Goal: Task Accomplishment & Management: Manage account settings

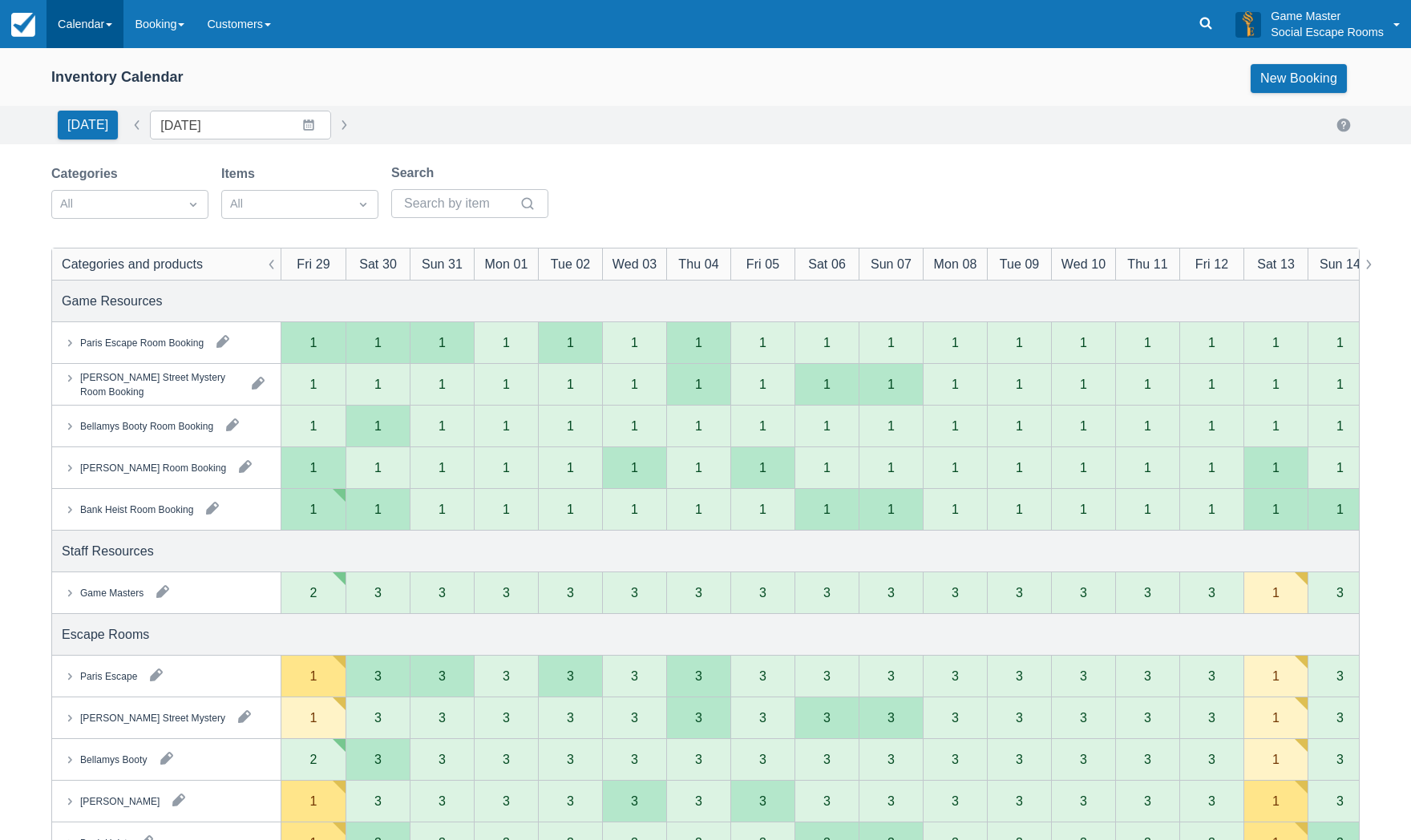
click at [88, 30] on link "Calendar" at bounding box center [84, 24] width 77 height 48
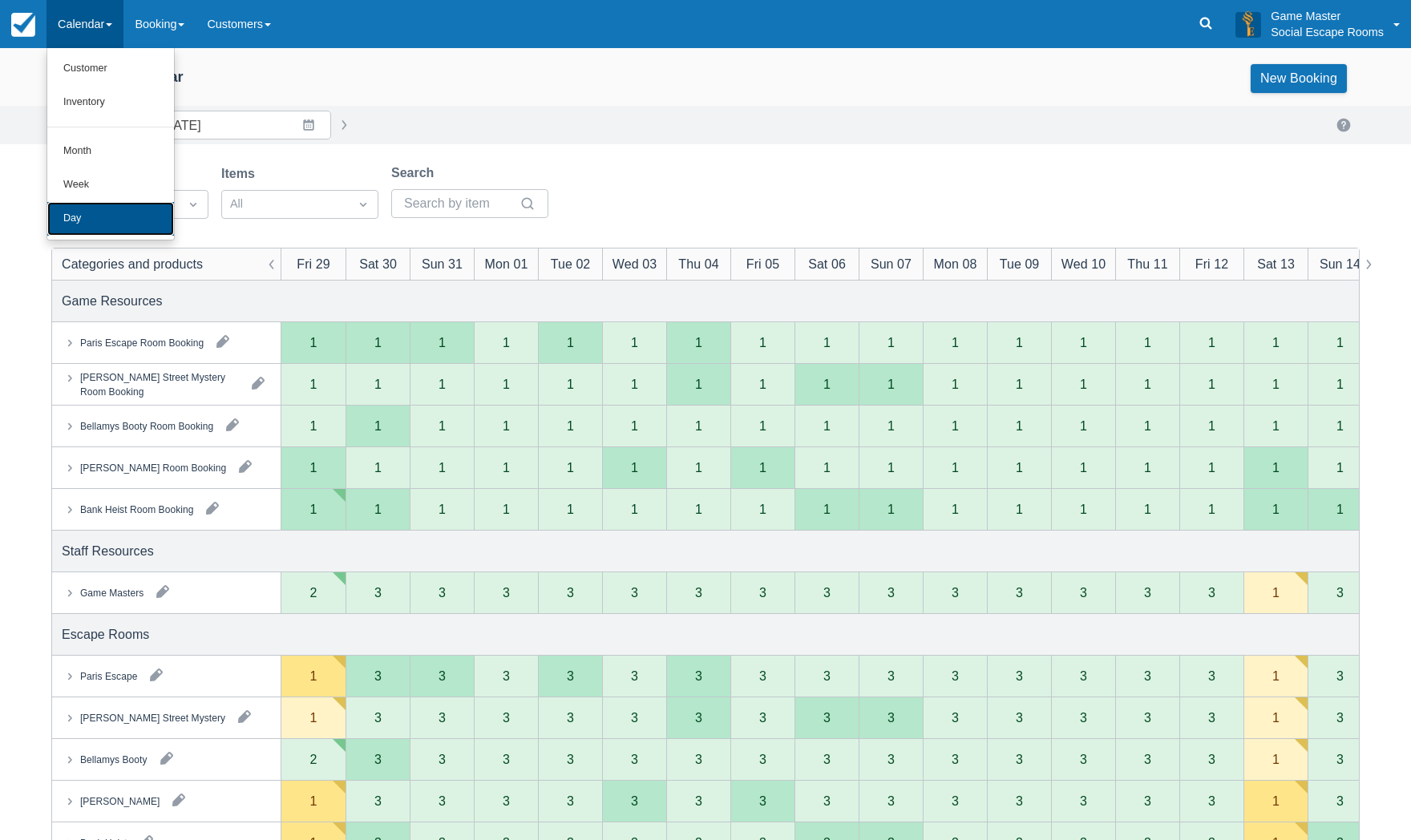
click at [66, 214] on link "Day" at bounding box center [110, 219] width 127 height 34
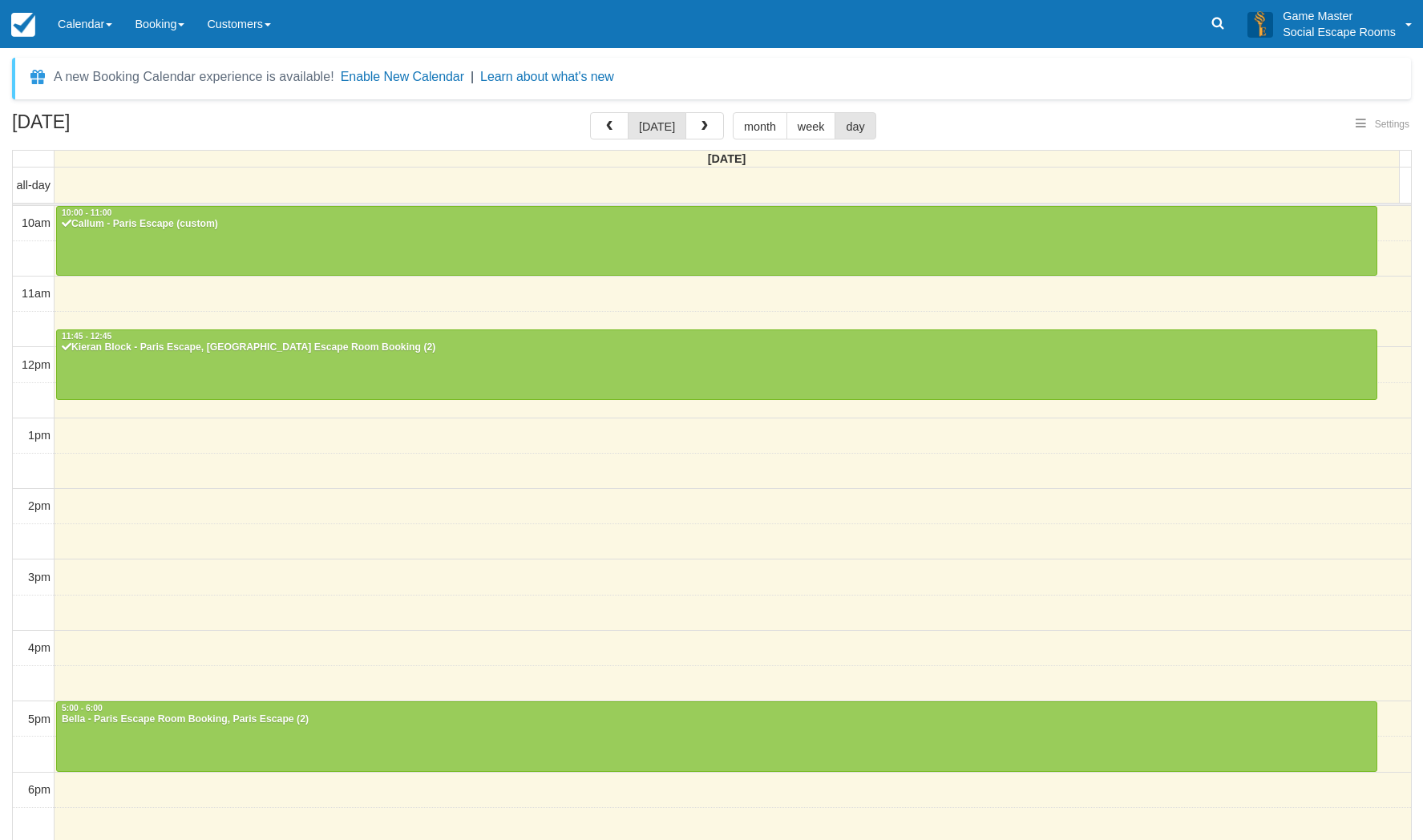
select select
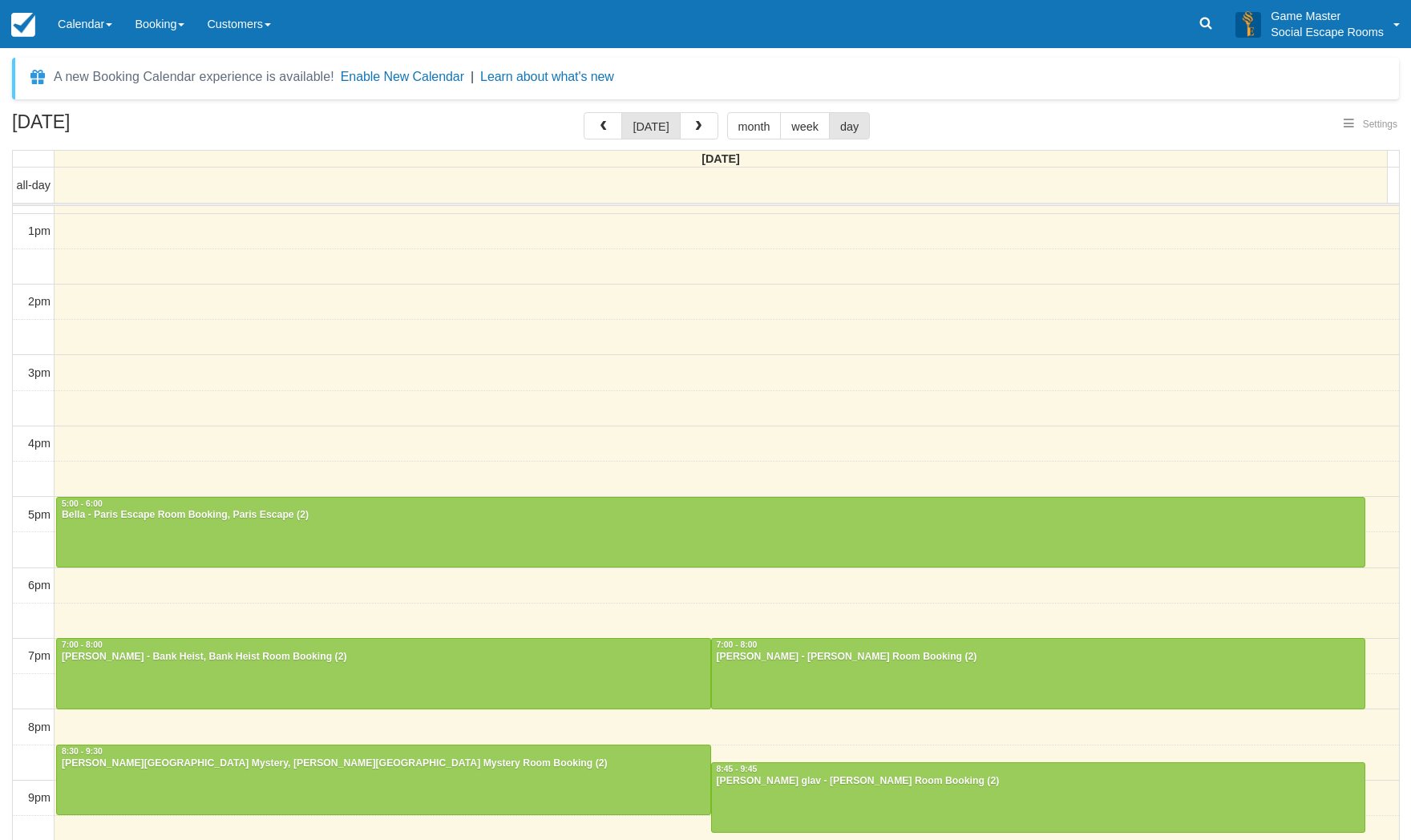
scroll to position [204, 0]
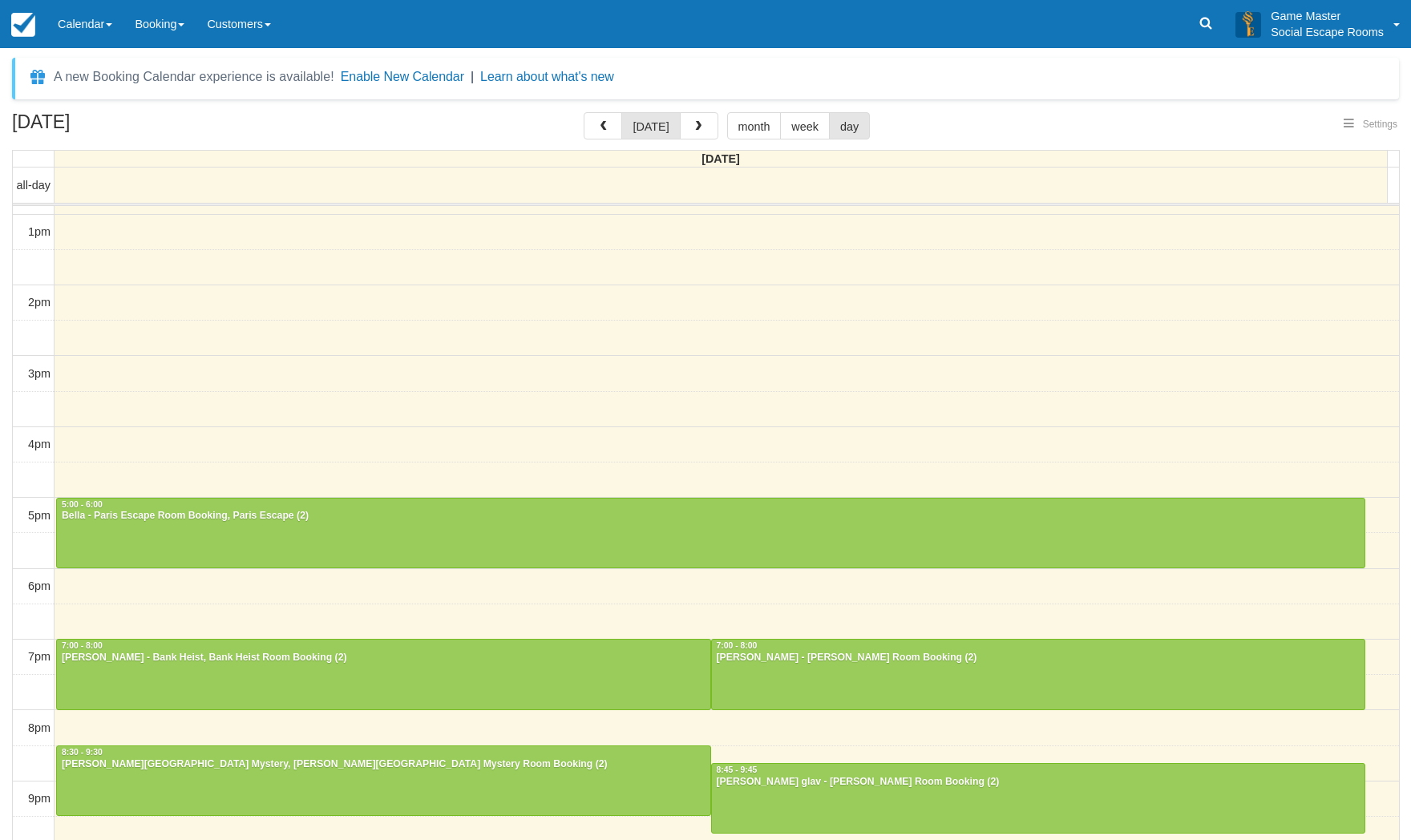
select select
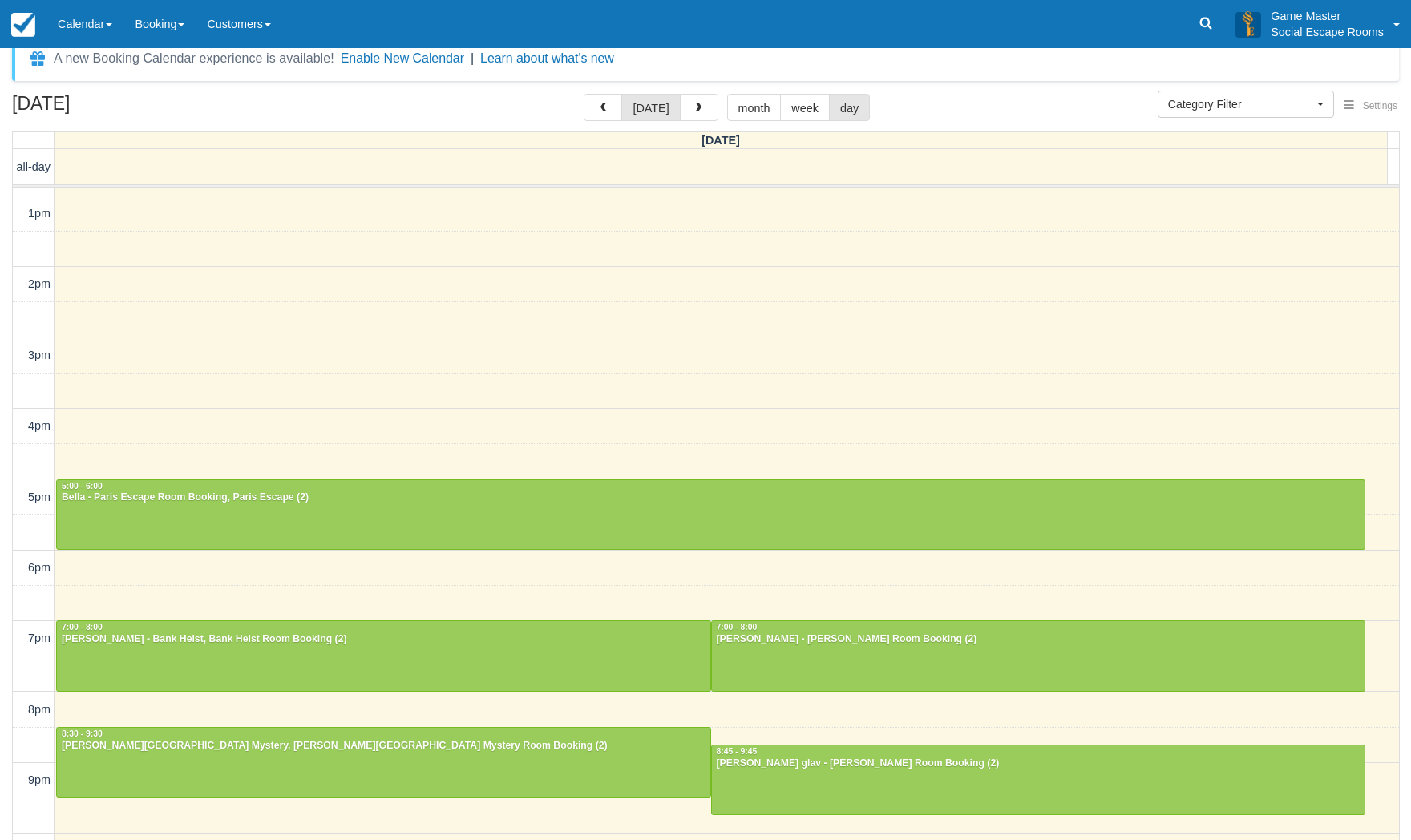
scroll to position [51, 0]
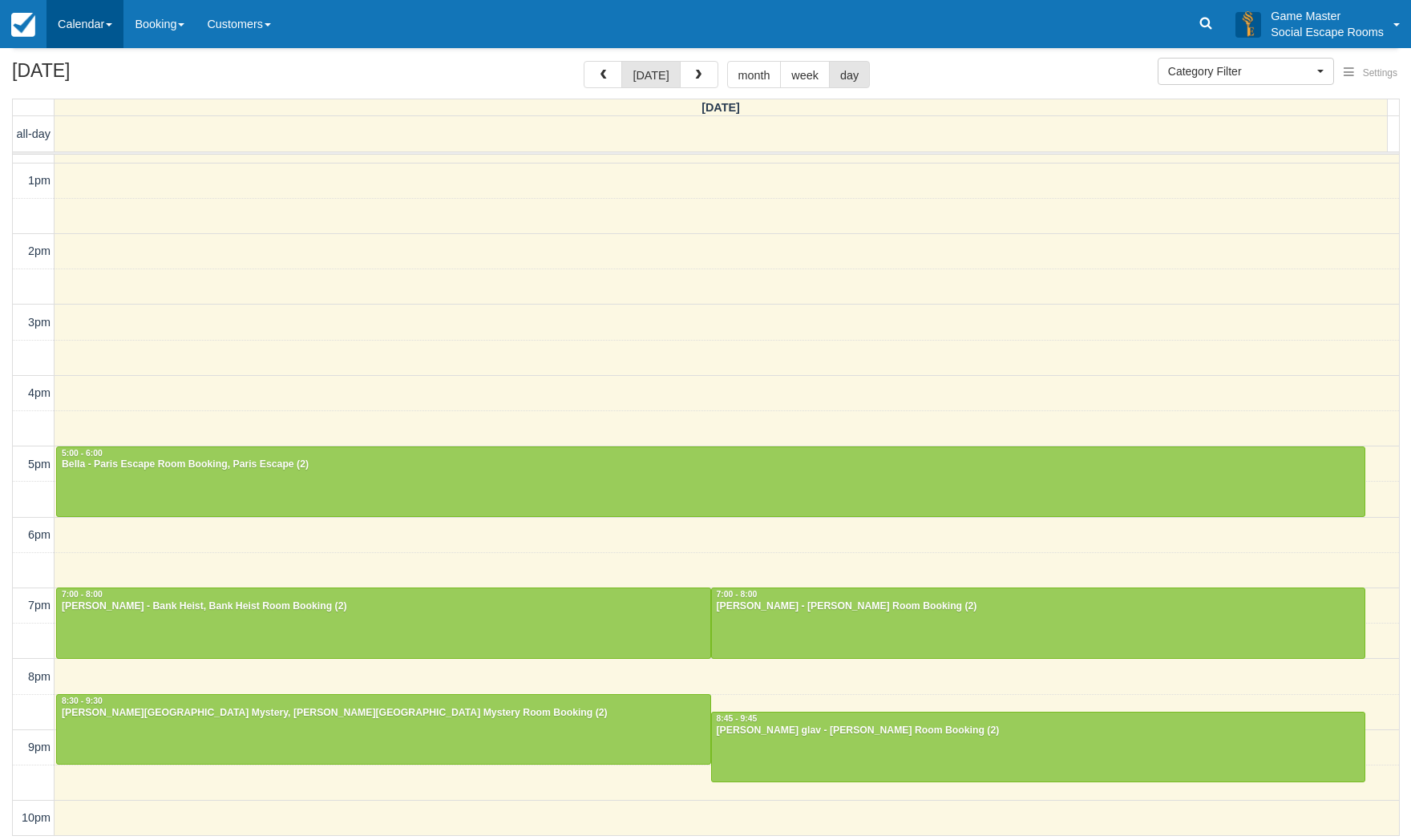
click at [66, 24] on link "Calendar" at bounding box center [84, 24] width 77 height 48
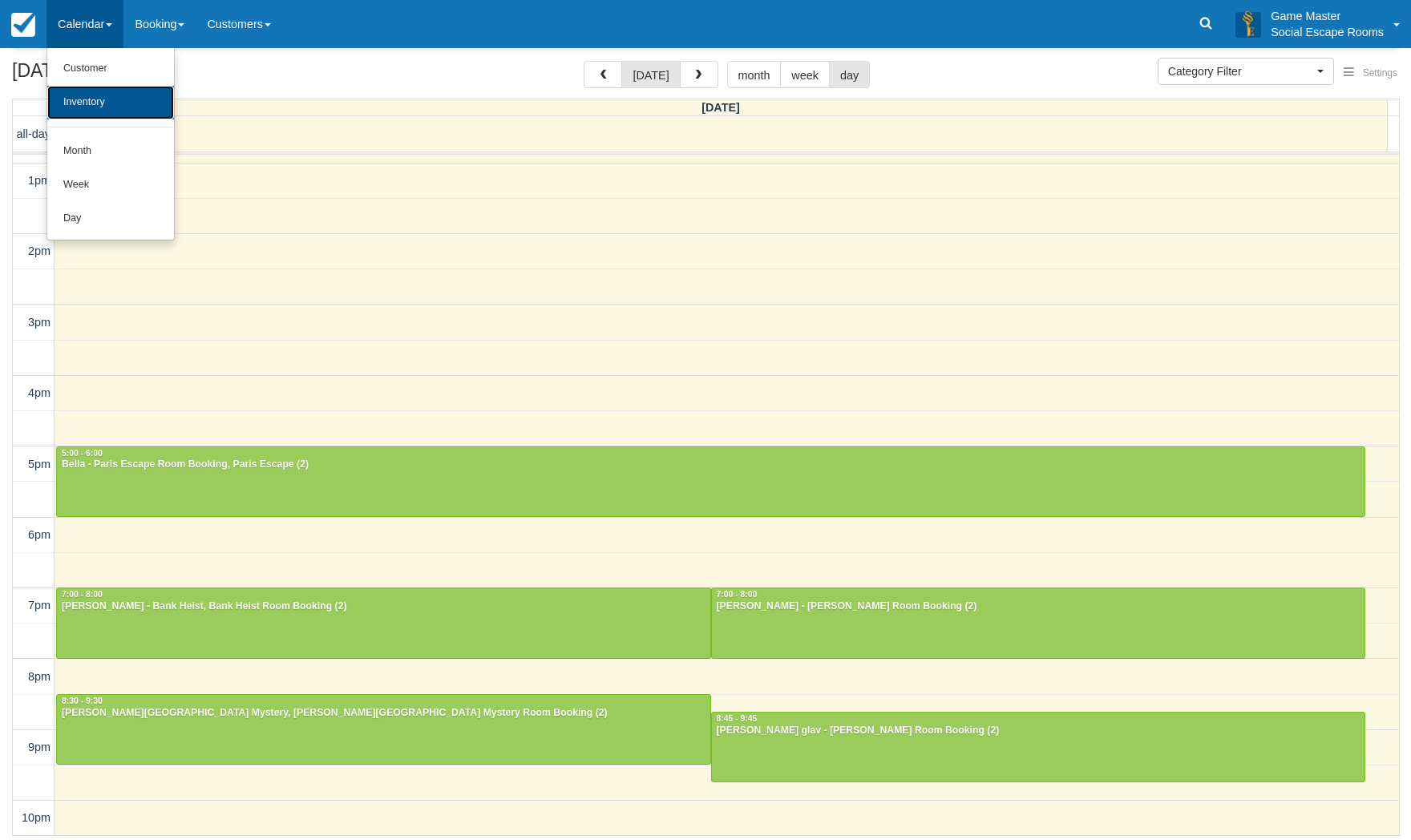
click at [71, 105] on link "Inventory" at bounding box center [110, 103] width 127 height 34
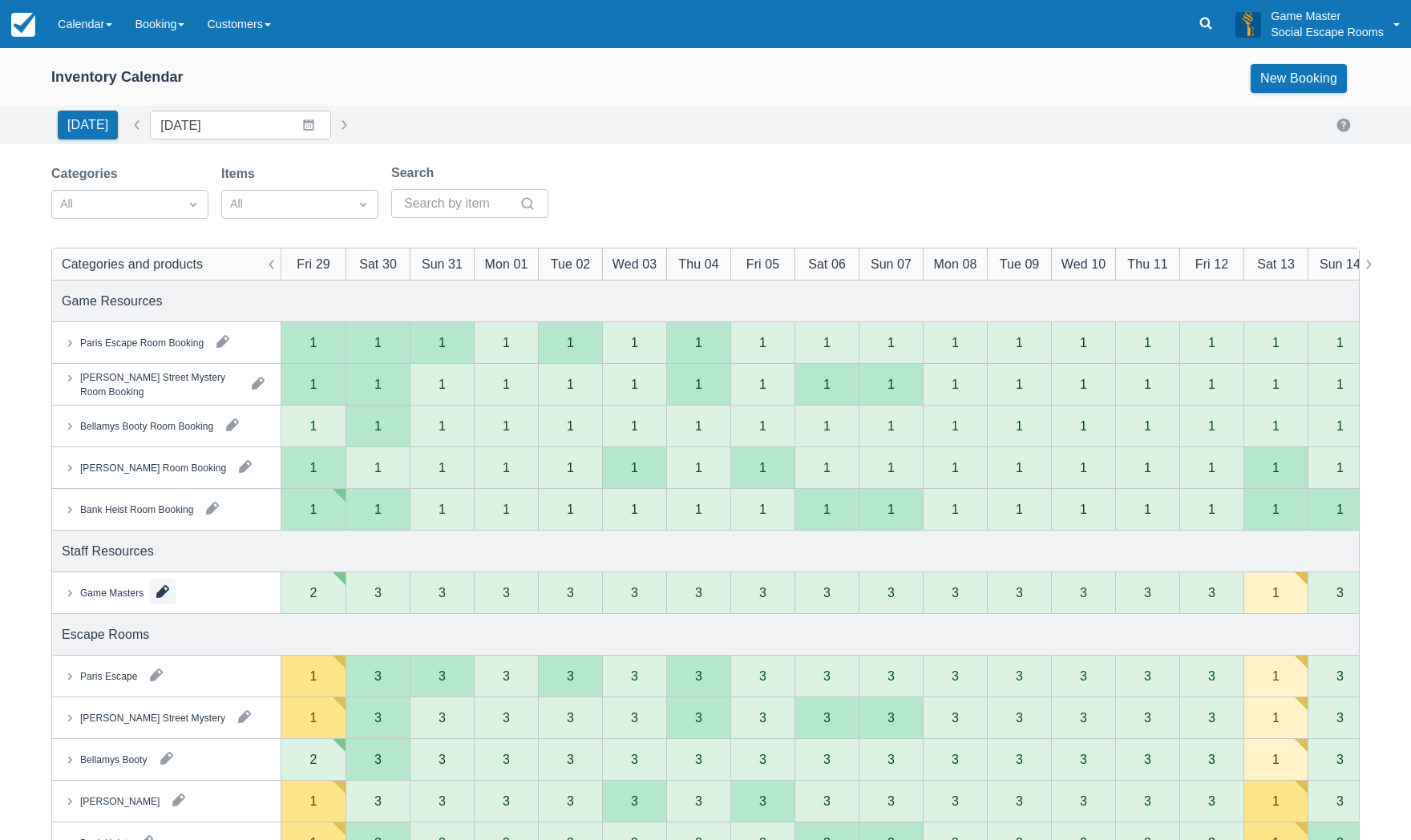
click at [168, 597] on button "button" at bounding box center [162, 591] width 26 height 26
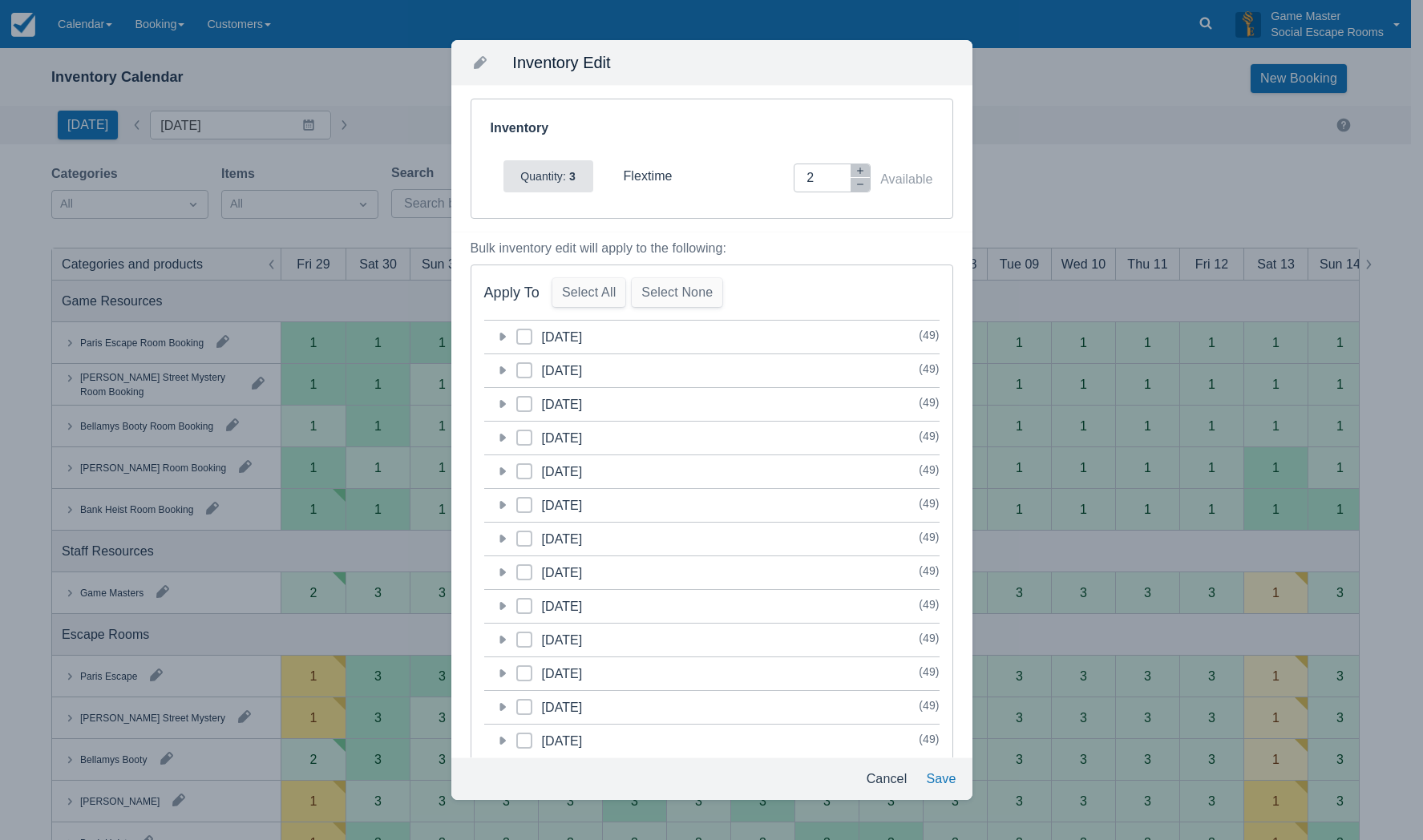
click at [879, 777] on button "Cancel" at bounding box center [887, 779] width 54 height 29
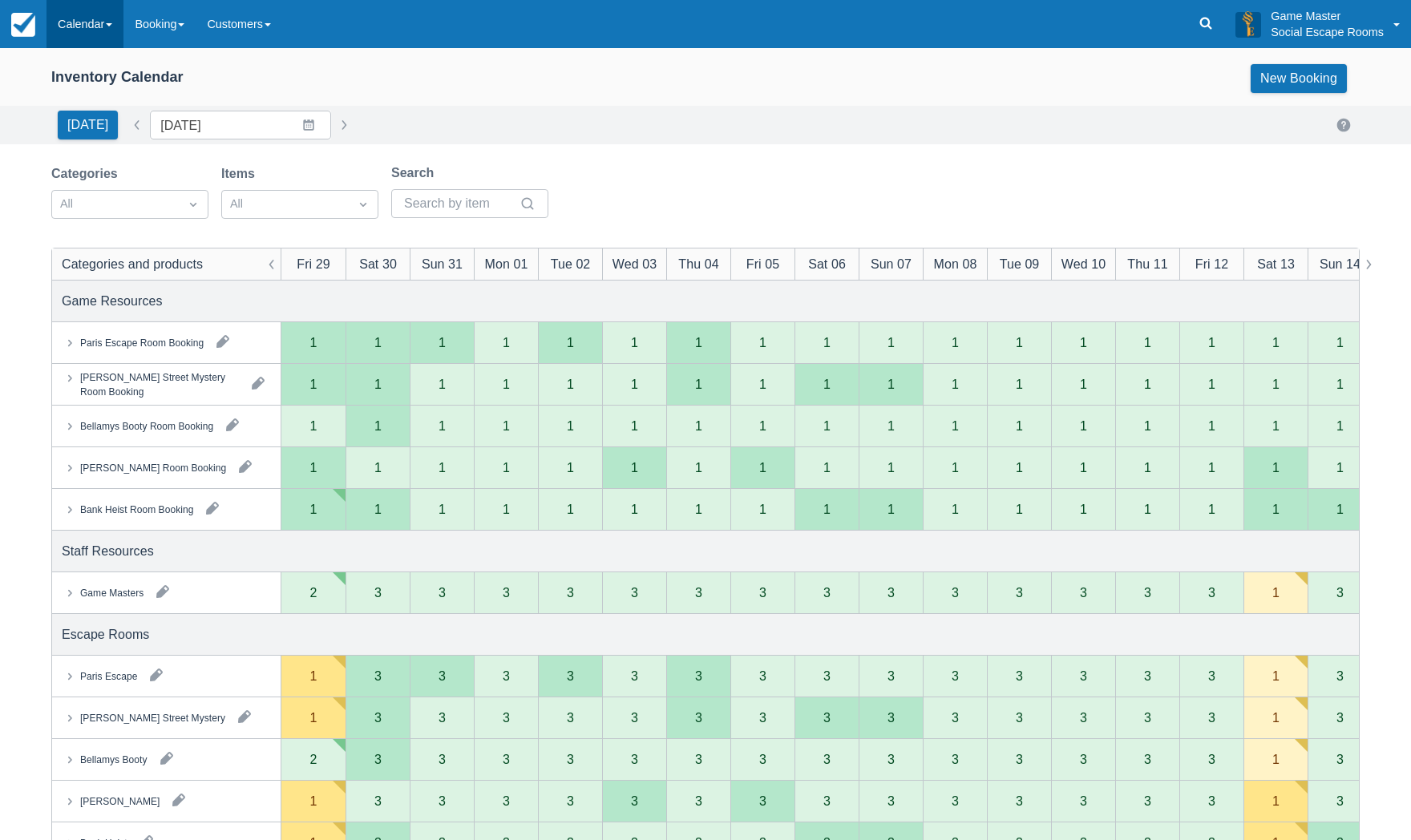
click at [90, 32] on link "Calendar" at bounding box center [84, 24] width 77 height 48
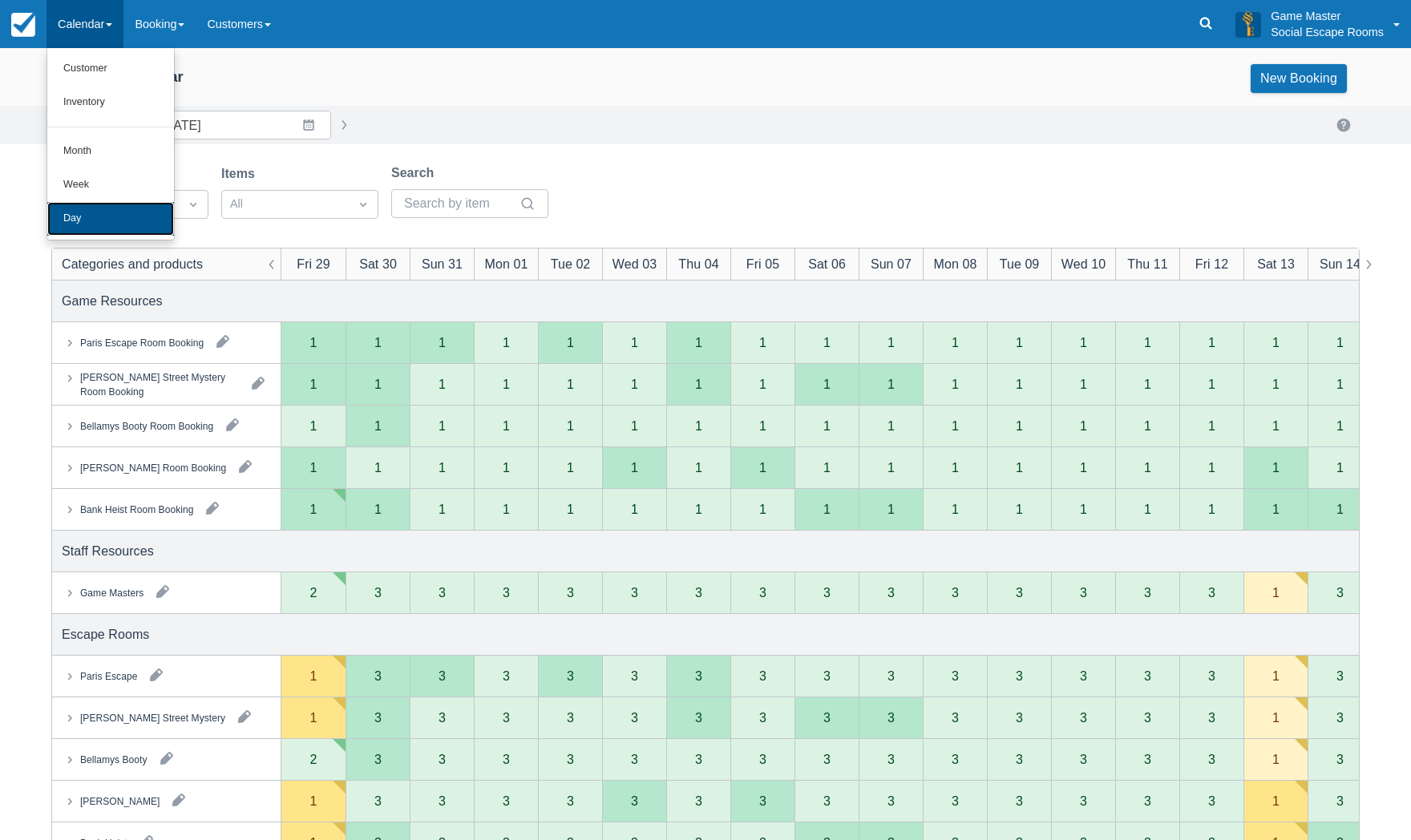
click at [114, 226] on link "Day" at bounding box center [110, 219] width 127 height 34
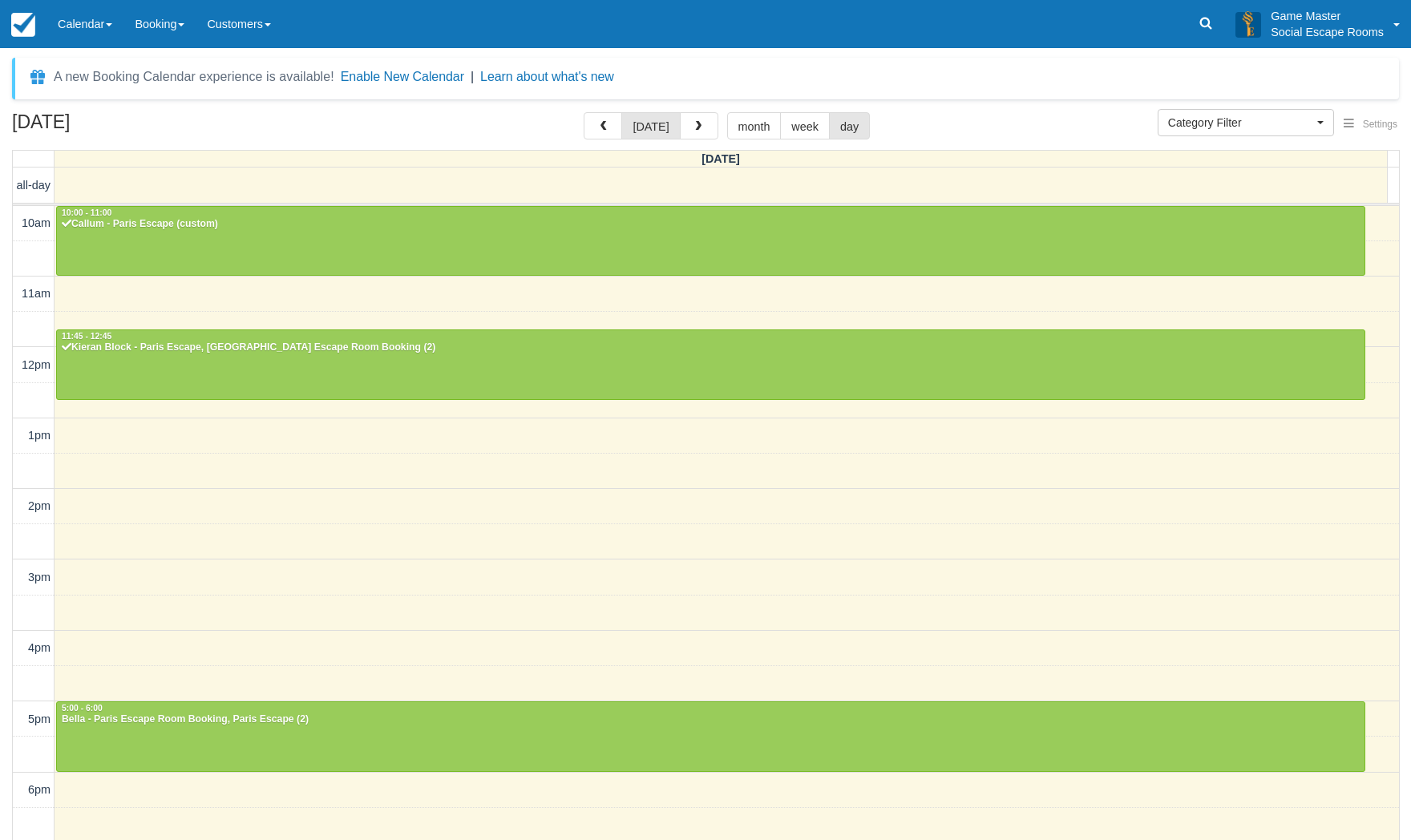
select select
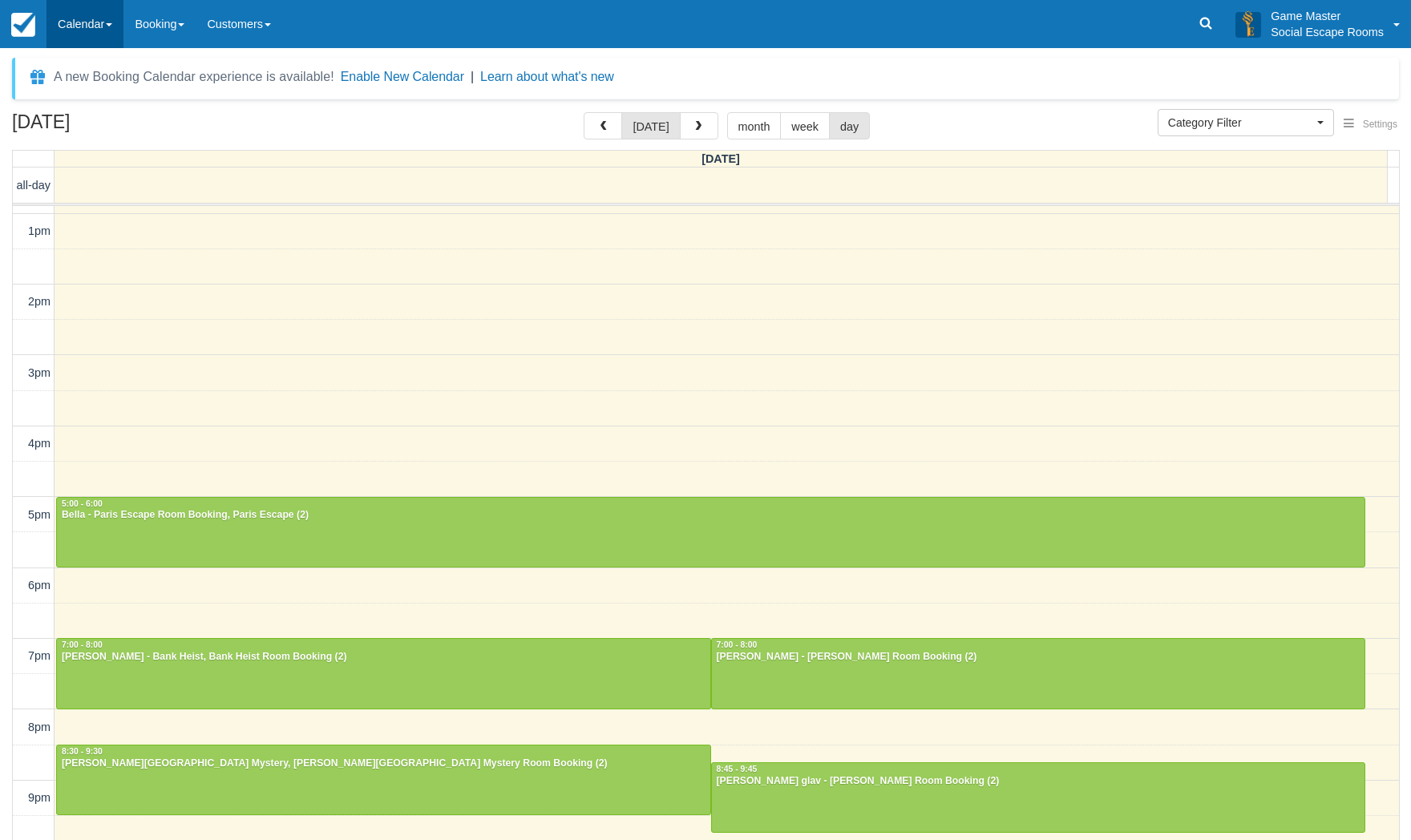
click at [69, 29] on link "Calendar" at bounding box center [84, 24] width 77 height 48
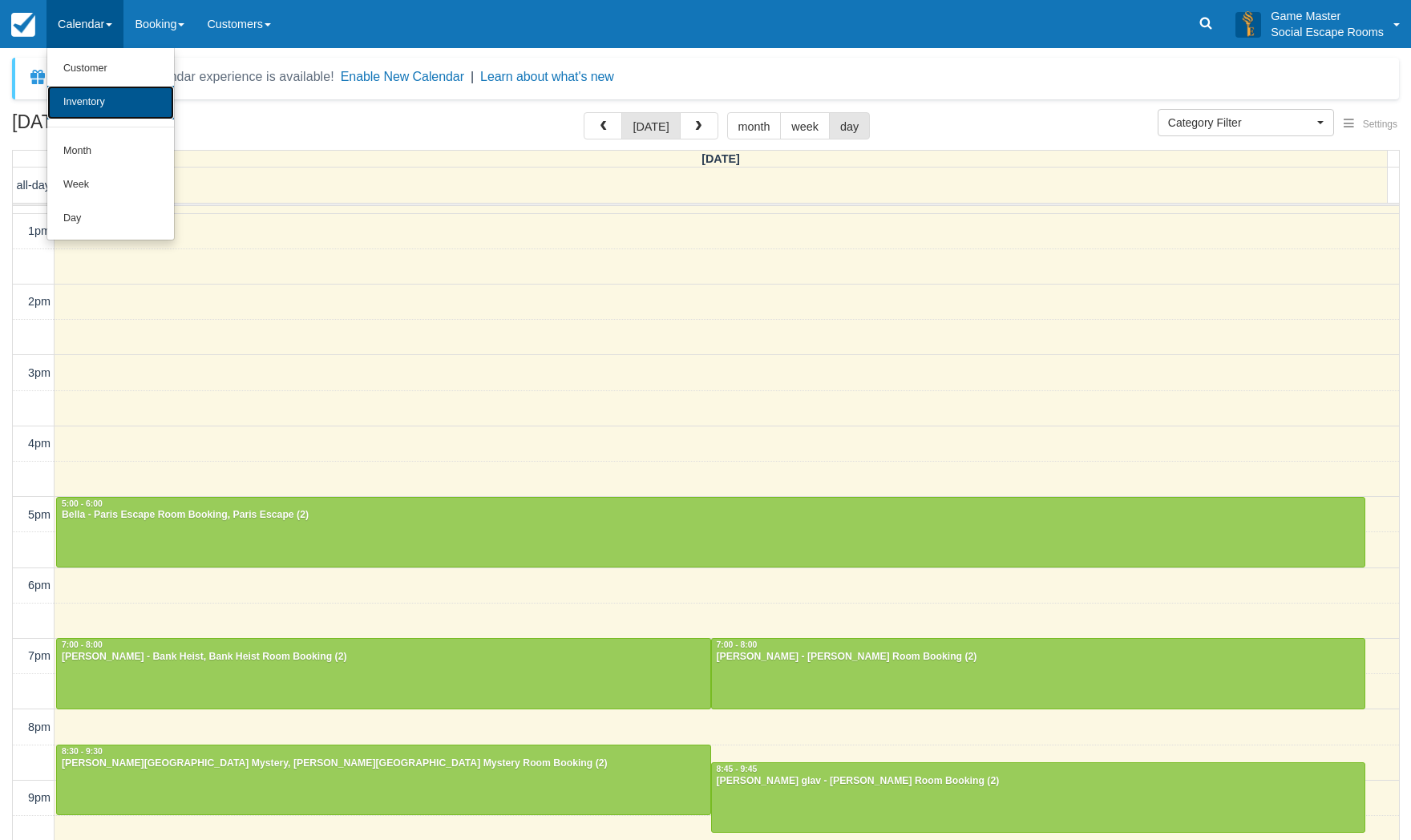
click at [88, 106] on link "Inventory" at bounding box center [110, 103] width 127 height 34
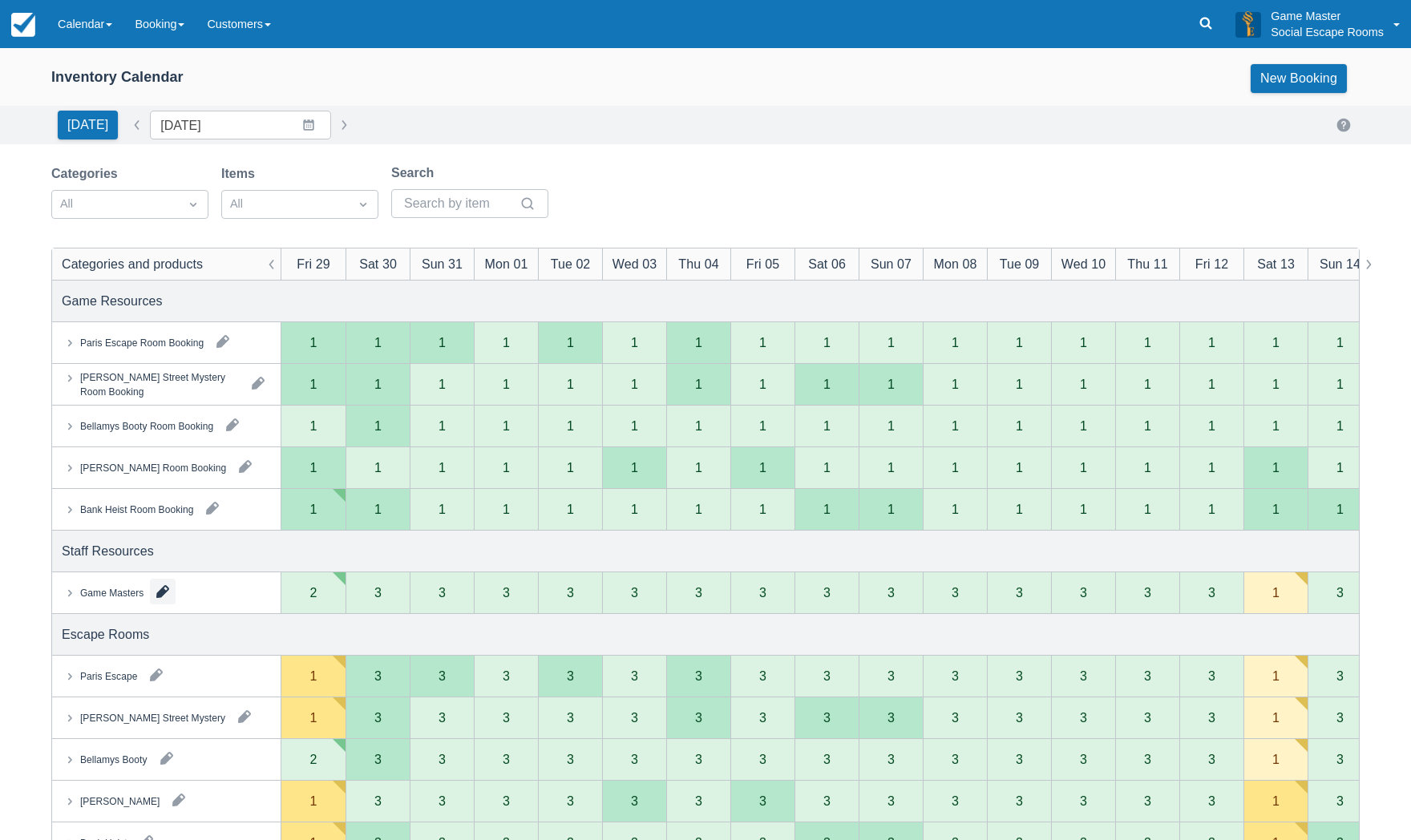
click at [165, 595] on button "button" at bounding box center [162, 591] width 26 height 26
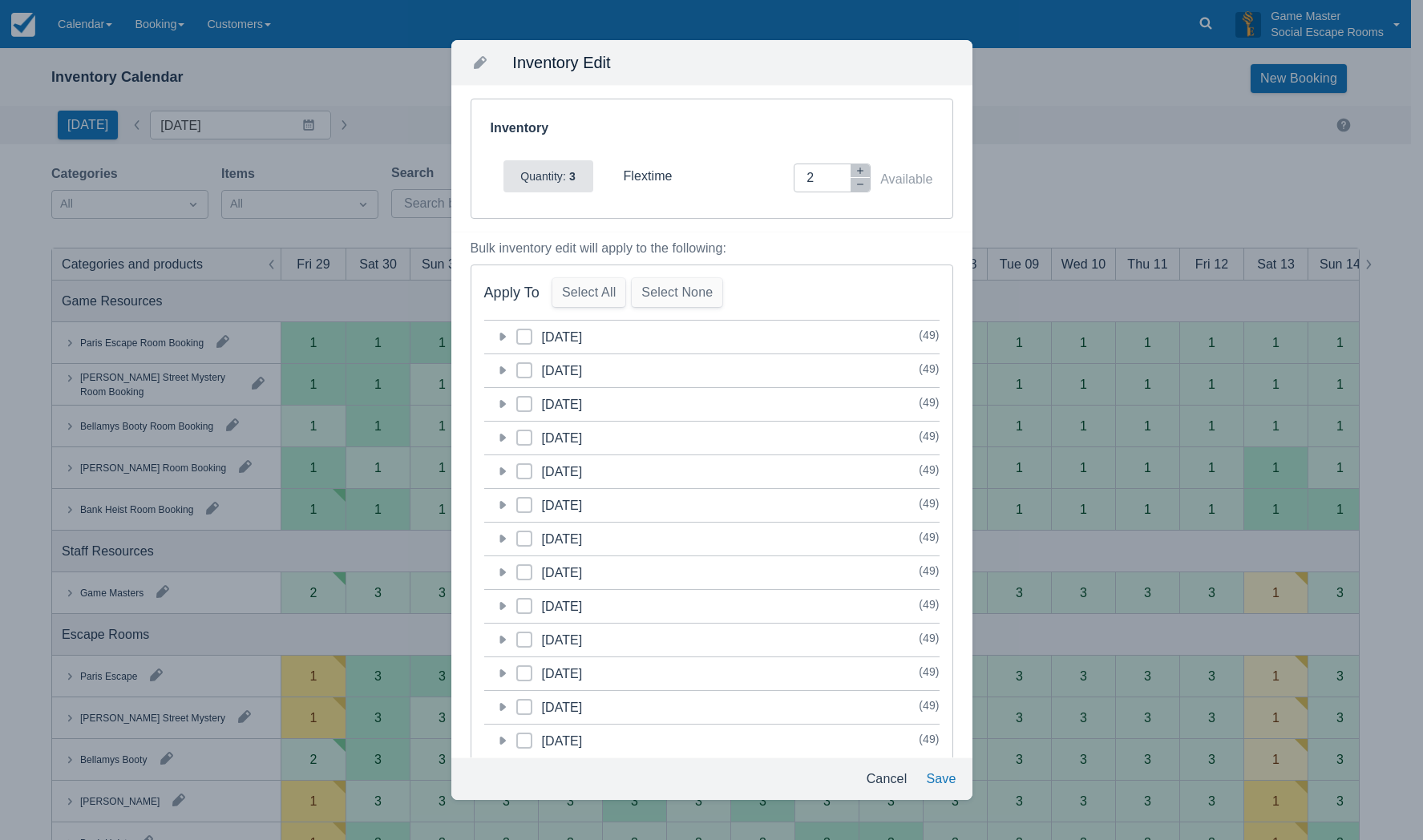
drag, startPoint x: 502, startPoint y: 338, endPoint x: 705, endPoint y: 250, distance: 221.3
click at [509, 335] on div "category-1756389600 29/08/2025" at bounding box center [598, 337] width 228 height 33
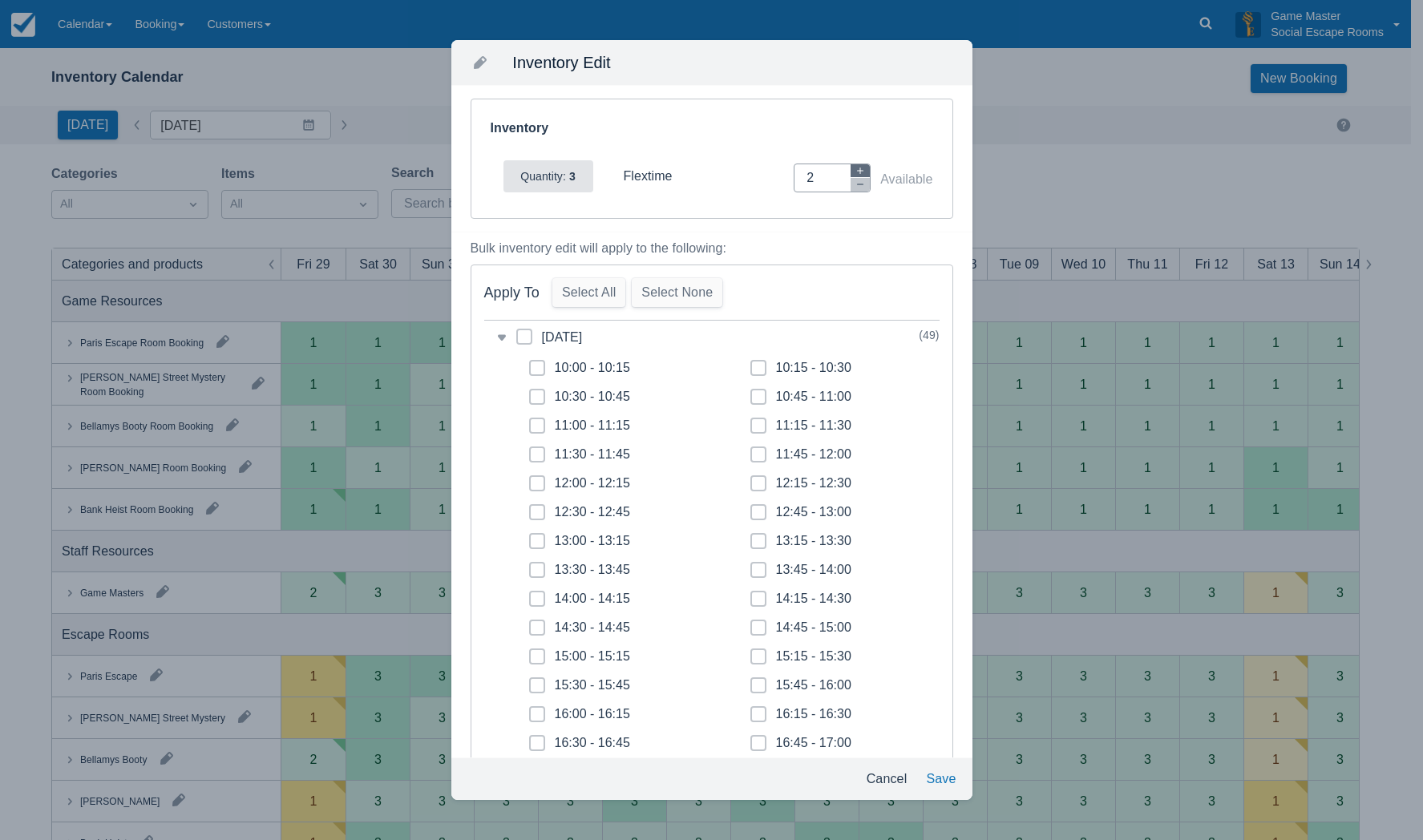
click at [855, 166] on icon "button" at bounding box center [859, 170] width 10 height 10
type input "3"
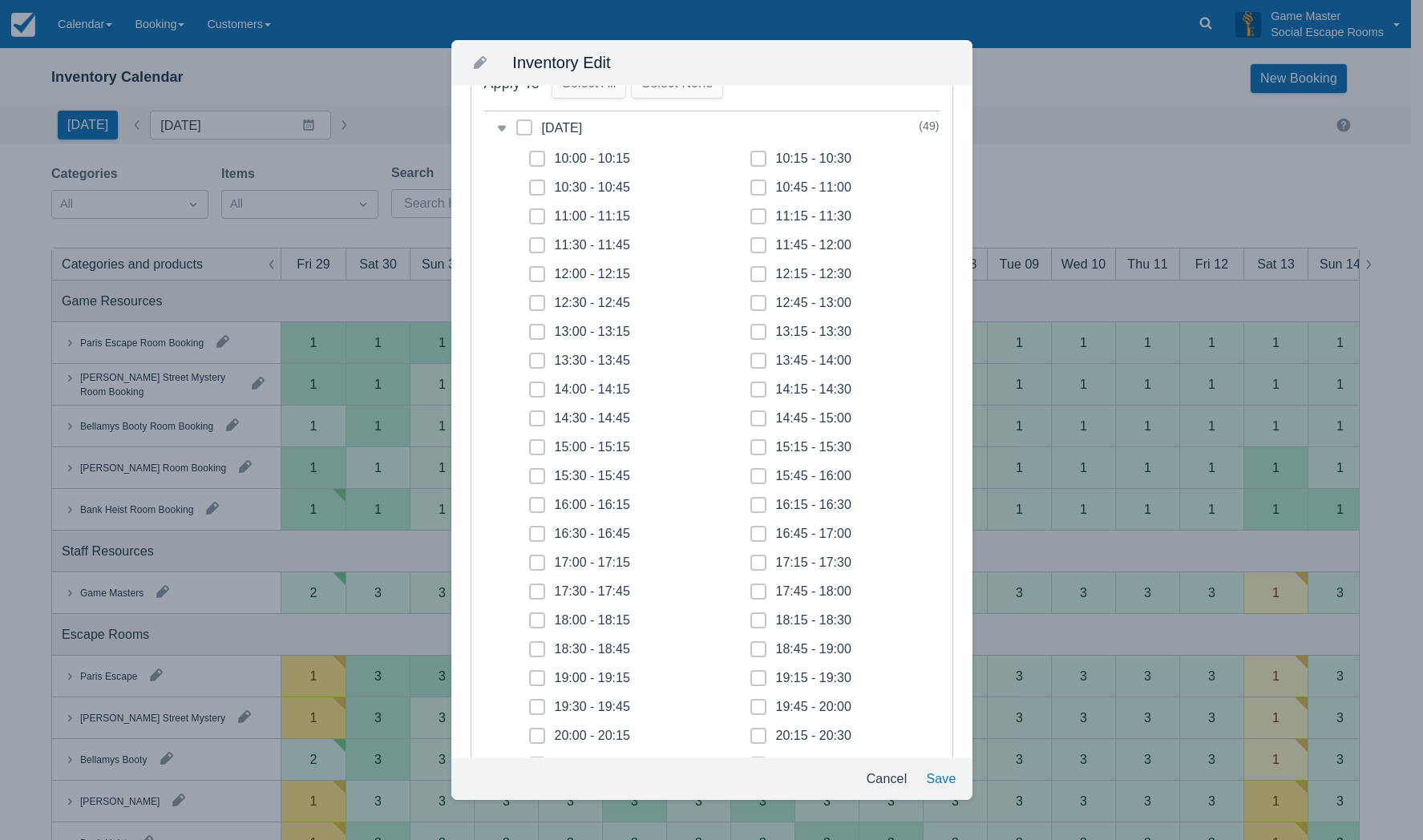
scroll to position [401, 0]
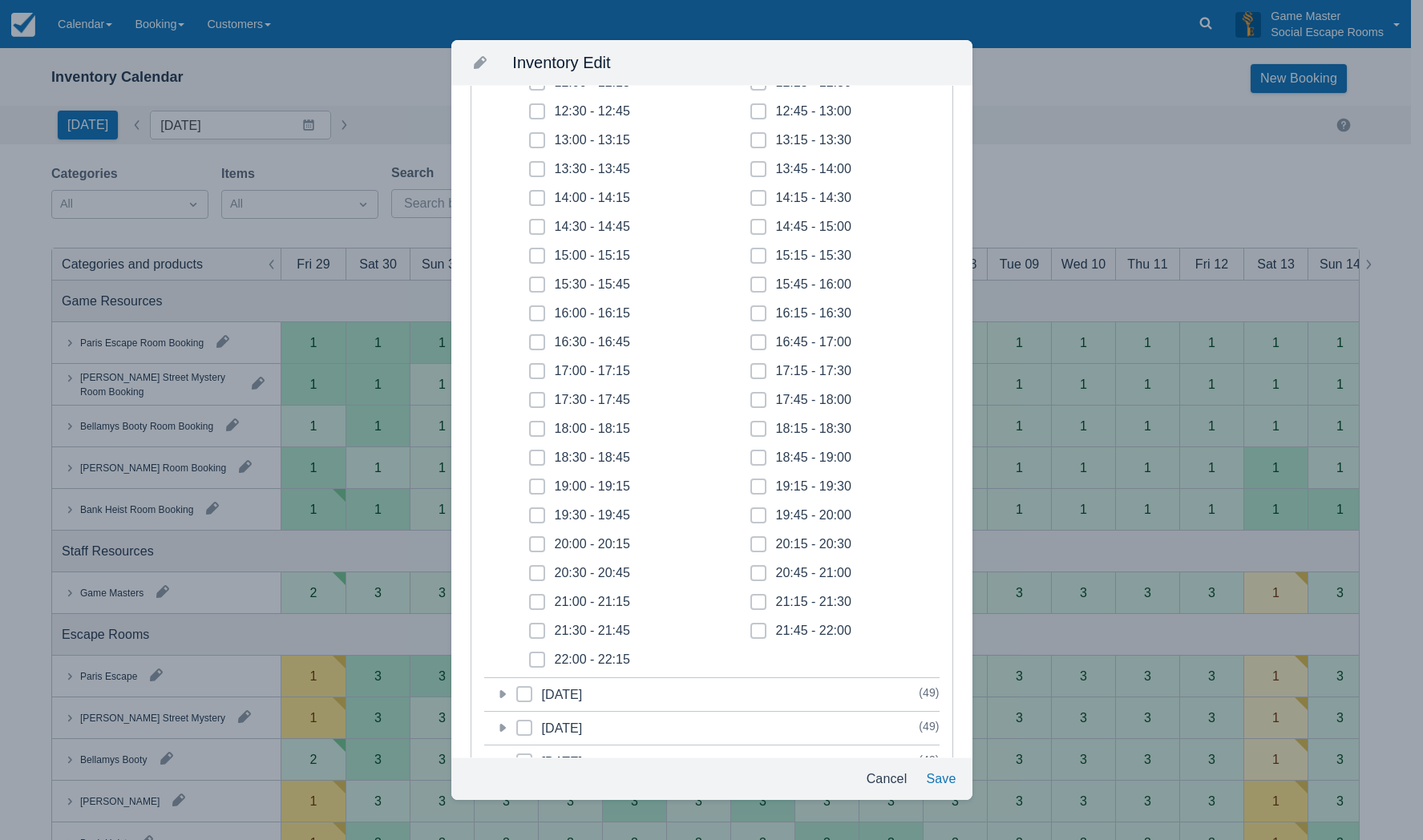
drag, startPoint x: 540, startPoint y: 485, endPoint x: 542, endPoint y: 509, distance: 24.1
click at [541, 487] on span at bounding box center [537, 493] width 16 height 29
click at [530, 483] on input "19:00 - 19:15" at bounding box center [529, 482] width 1 height 1
checkbox input "true"
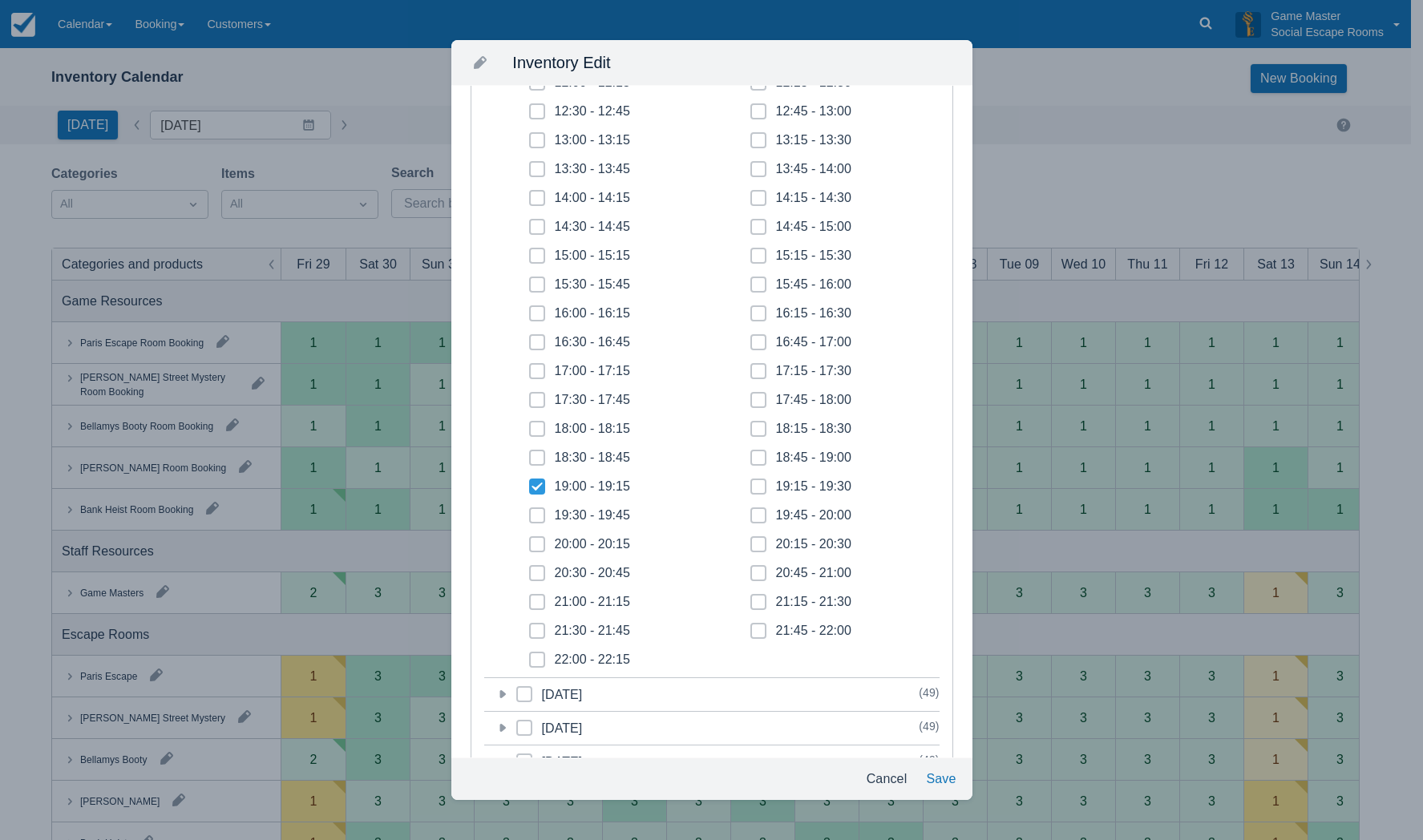
drag, startPoint x: 542, startPoint y: 509, endPoint x: 538, endPoint y: 529, distance: 20.4
click at [542, 510] on span at bounding box center [537, 522] width 16 height 29
click at [530, 510] on input "19:30 - 19:45" at bounding box center [529, 510] width 1 height 1
checkbox input "true"
click at [536, 546] on icon at bounding box center [537, 544] width 6 height 6
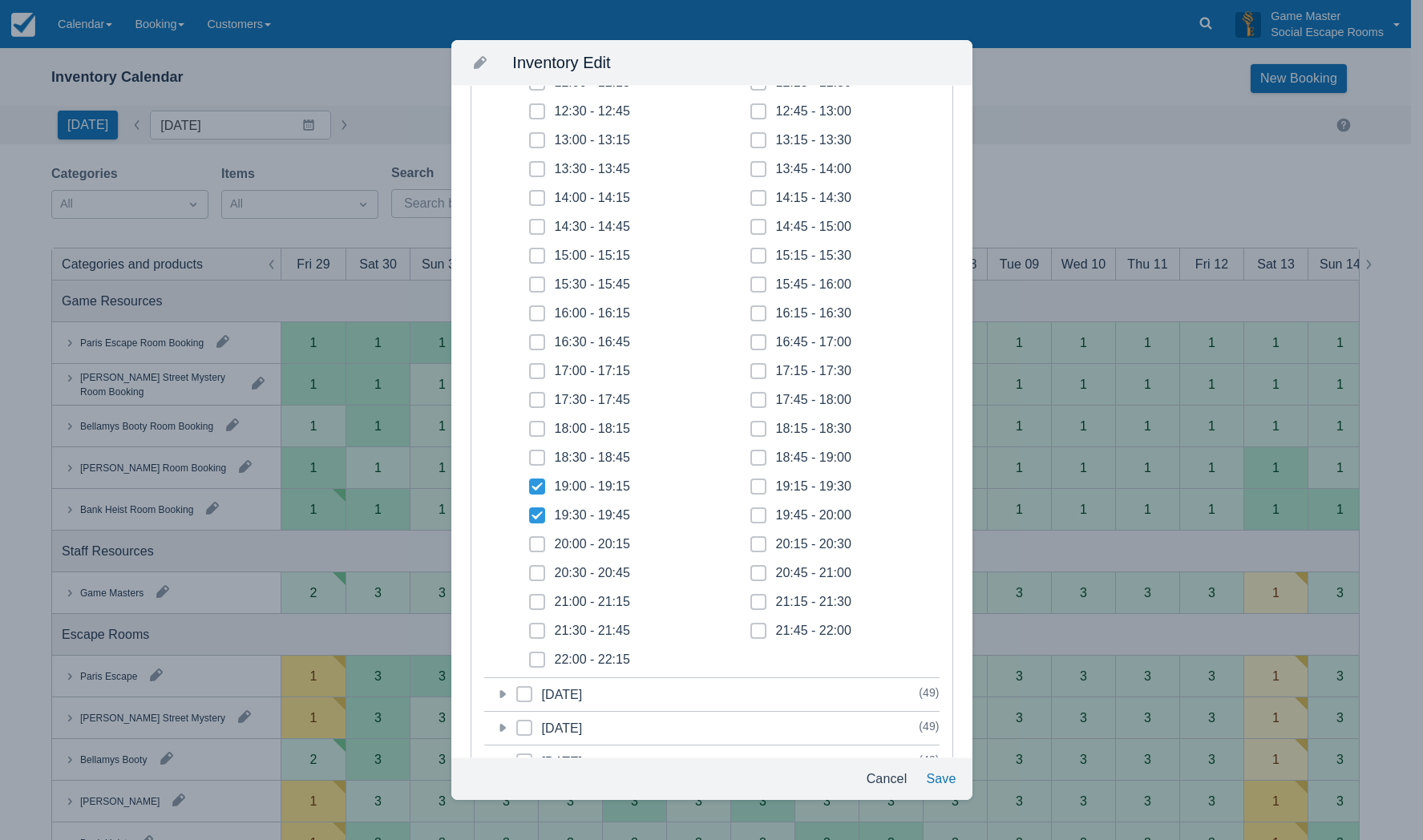
click at [530, 541] on input "20:00 - 20:15" at bounding box center [529, 540] width 1 height 1
checkbox input "true"
drag, startPoint x: 537, startPoint y: 567, endPoint x: 545, endPoint y: 588, distance: 22.5
click at [540, 572] on span at bounding box center [537, 579] width 16 height 29
click at [530, 569] on input "20:30 - 20:45" at bounding box center [529, 569] width 1 height 1
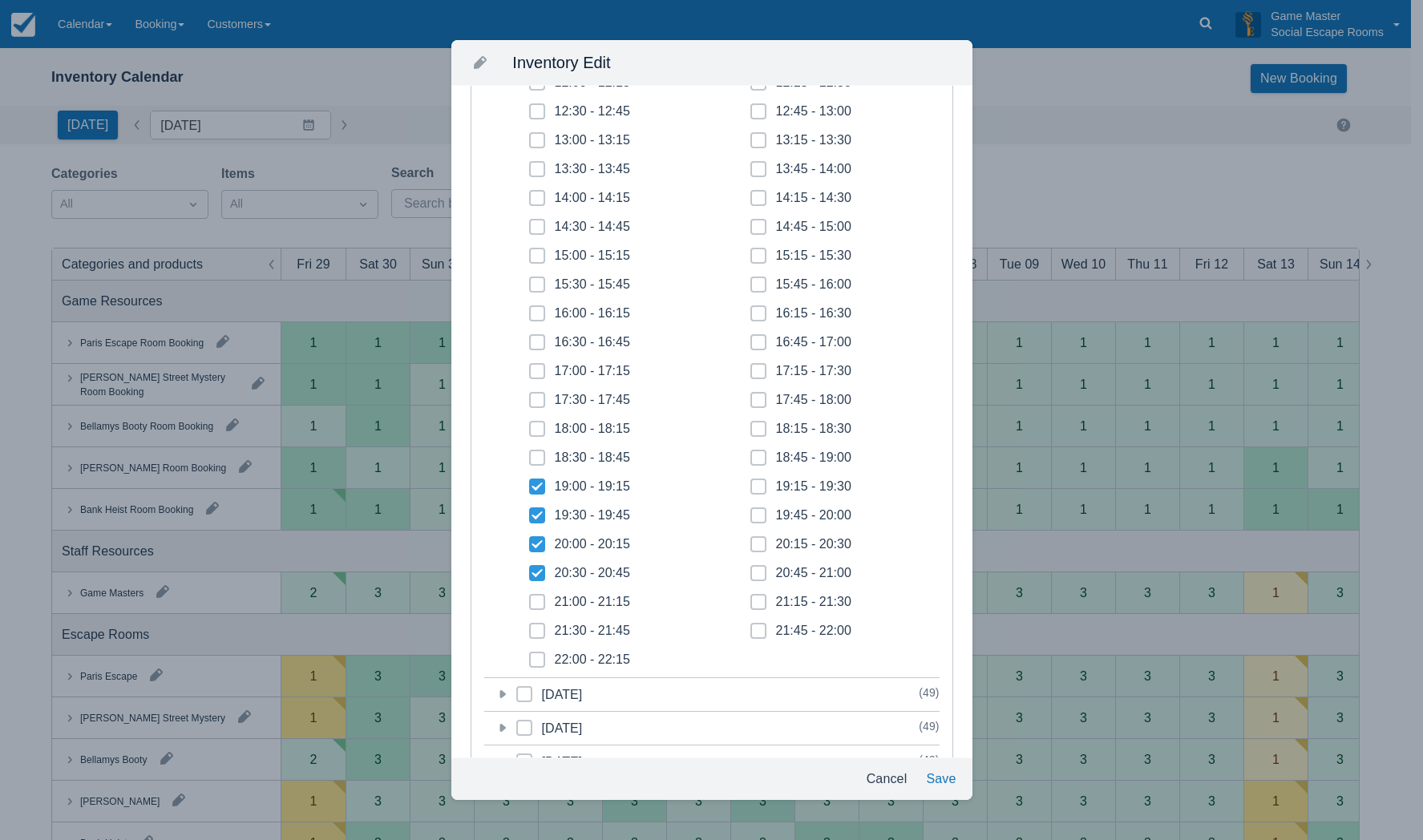
checkbox input "true"
click at [540, 607] on span at bounding box center [537, 608] width 16 height 29
click at [530, 598] on input "21:00 - 21:15" at bounding box center [529, 597] width 1 height 1
checkbox input "true"
click at [540, 632] on span at bounding box center [537, 637] width 16 height 29
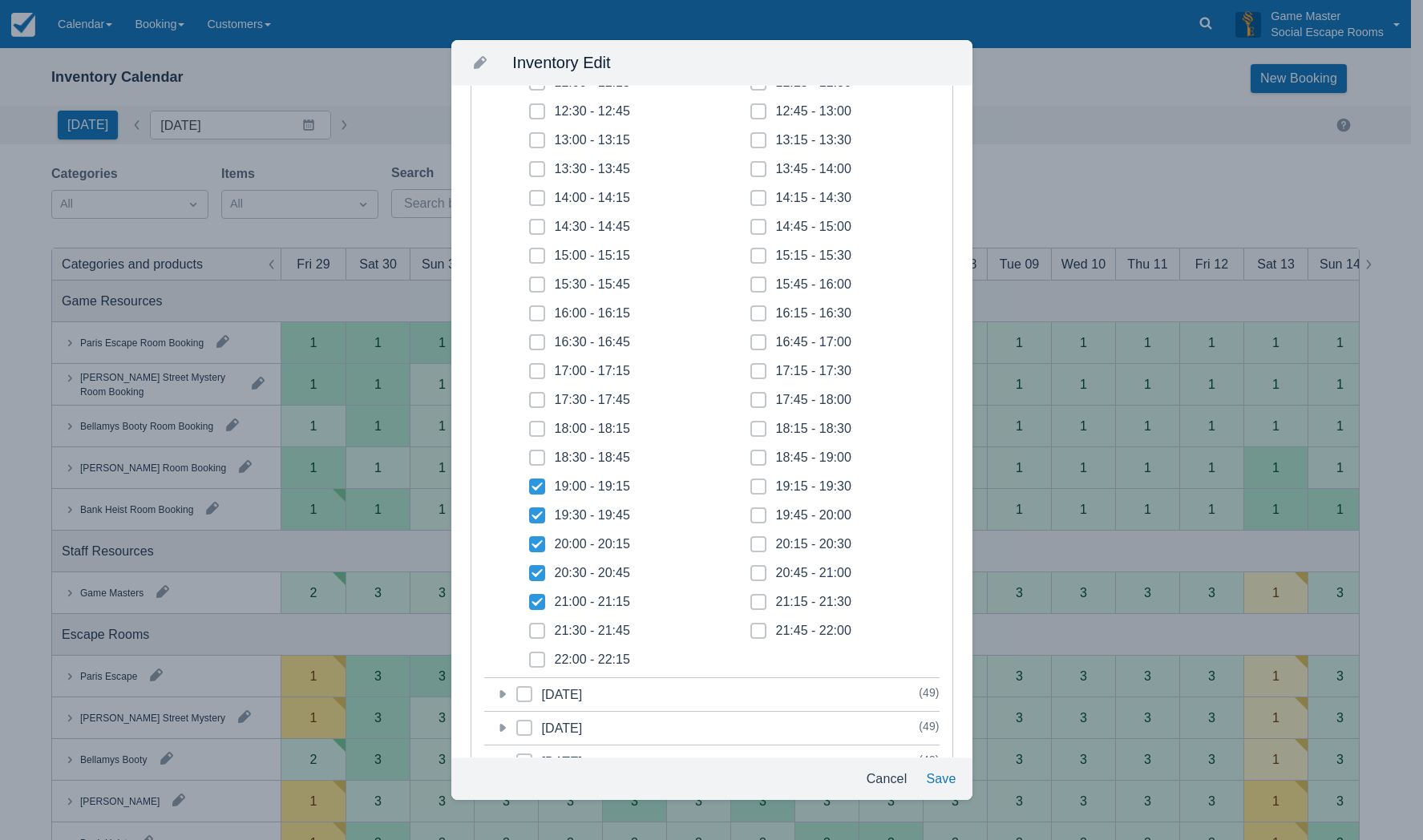
click at [530, 627] on input "21:30 - 21:45" at bounding box center [529, 626] width 1 height 1
checkbox input "true"
drag, startPoint x: 540, startPoint y: 657, endPoint x: 692, endPoint y: 634, distance: 153.7
click at [543, 653] on span at bounding box center [537, 666] width 16 height 29
click at [530, 655] on input "22:00 - 22:15" at bounding box center [529, 655] width 1 height 1
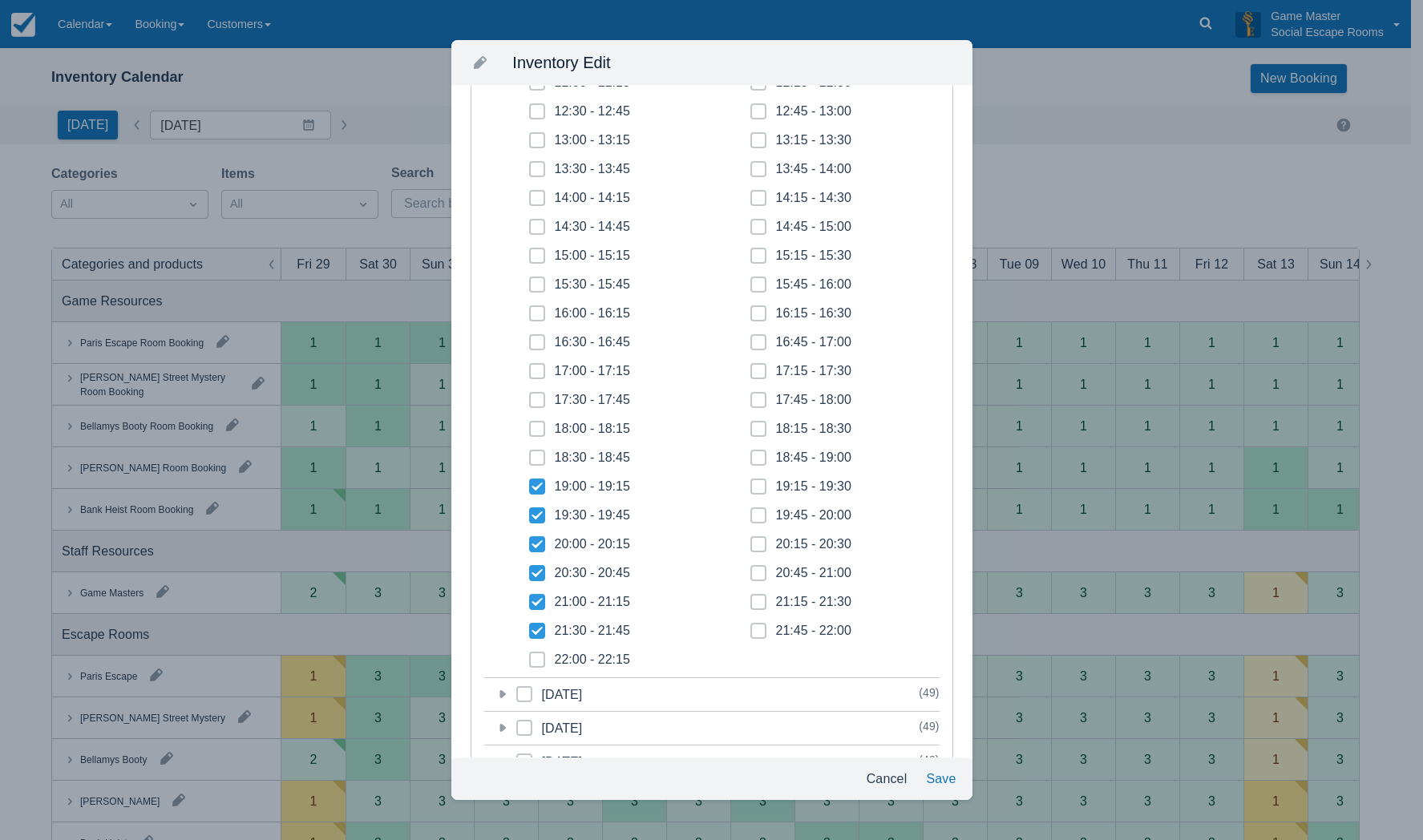
checkbox input "true"
click at [750, 631] on span at bounding box center [758, 637] width 16 height 29
click at [750, 627] on input "21:45 - 22:00" at bounding box center [750, 626] width 1 height 1
checkbox input "true"
click at [752, 605] on span at bounding box center [758, 608] width 16 height 29
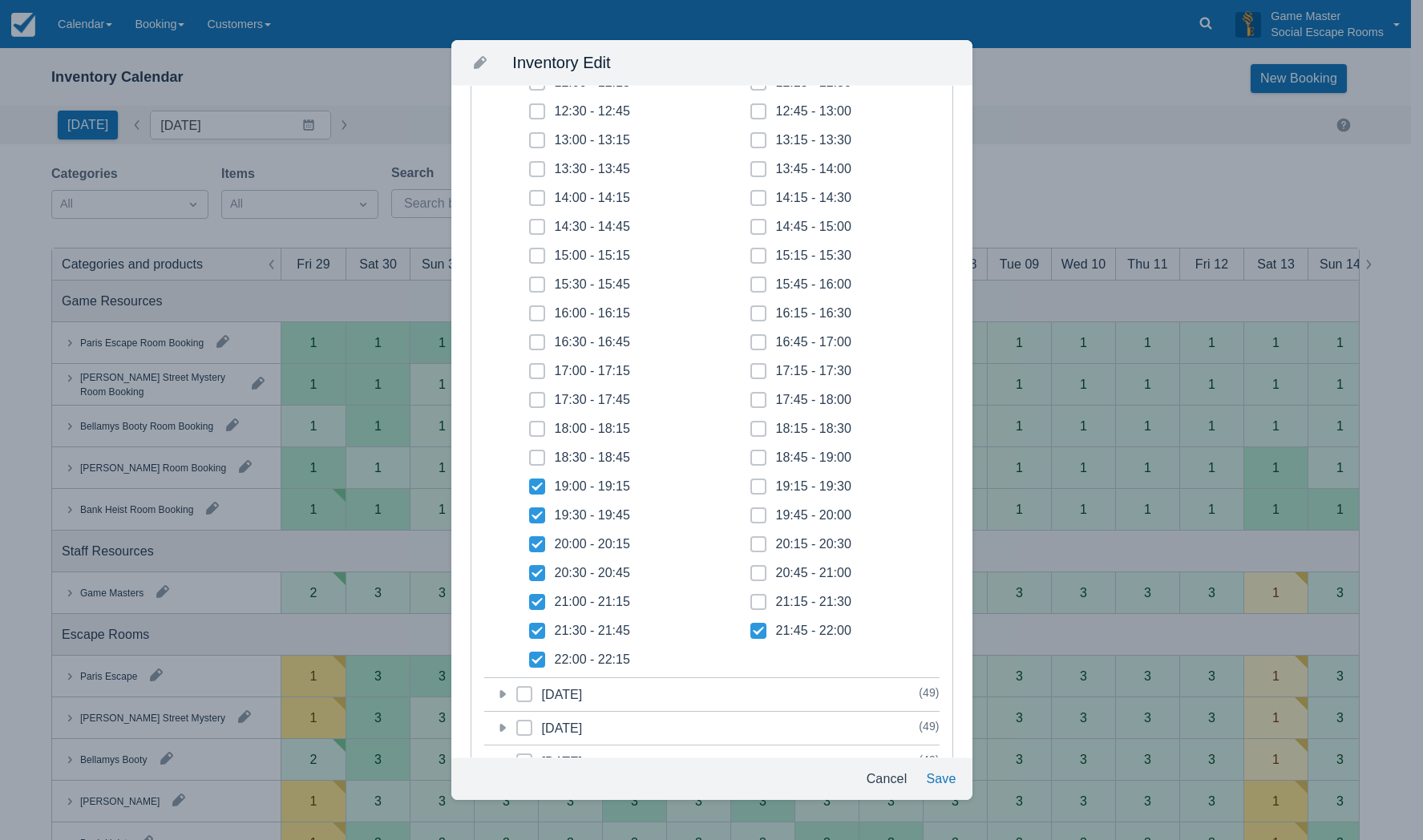
click at [751, 598] on input "21:15 - 21:30" at bounding box center [750, 597] width 1 height 1
checkbox input "true"
drag, startPoint x: 752, startPoint y: 576, endPoint x: 753, endPoint y: 564, distance: 12.0
click at [755, 573] on icon at bounding box center [758, 572] width 6 height 6
click at [751, 569] on input "20:45 - 21:00" at bounding box center [750, 569] width 1 height 1
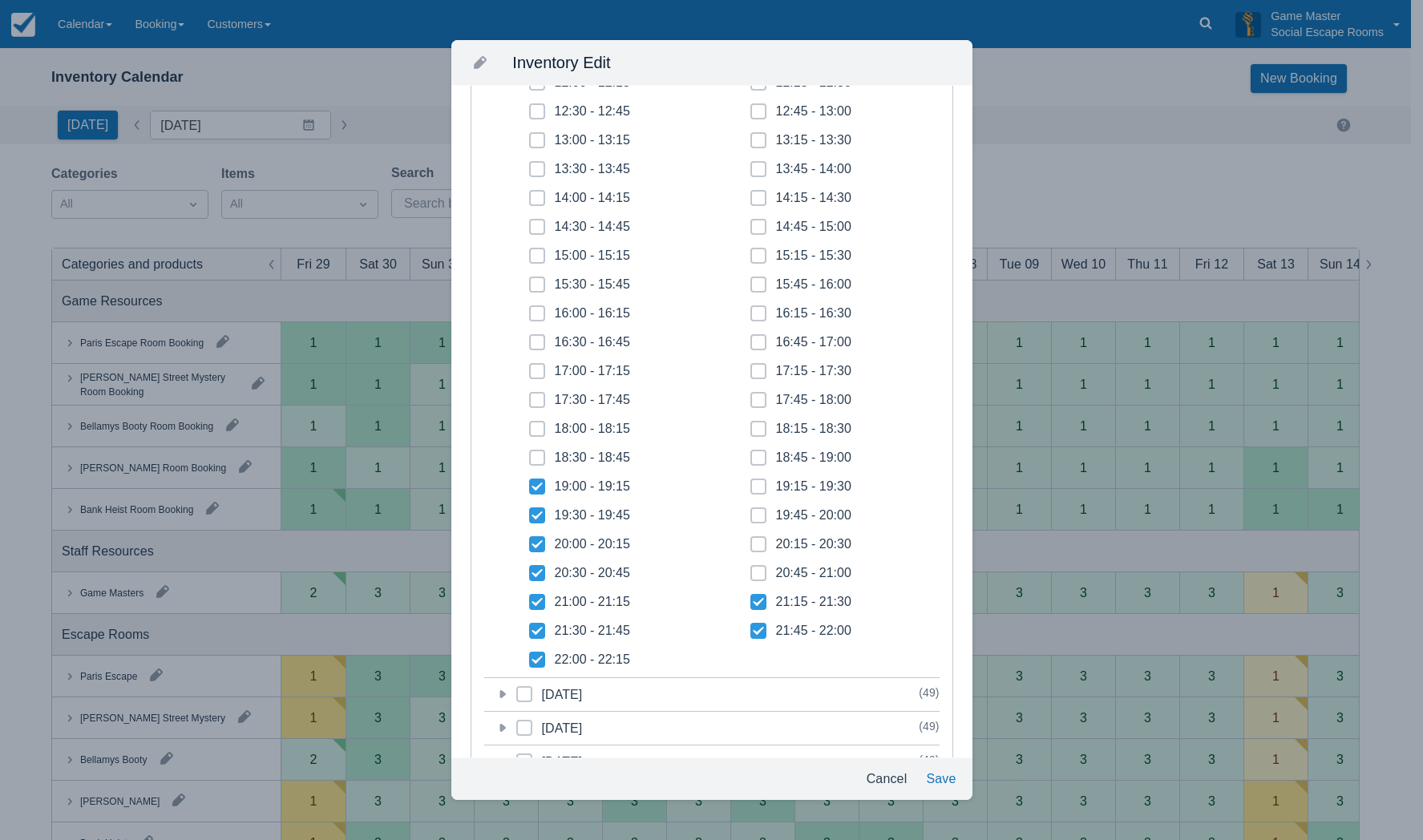
checkbox input "true"
drag, startPoint x: 753, startPoint y: 550, endPoint x: 754, endPoint y: 537, distance: 13.0
click at [754, 548] on span at bounding box center [758, 550] width 16 height 29
click at [751, 541] on input "20:15 - 20:30" at bounding box center [750, 540] width 1 height 1
checkbox input "true"
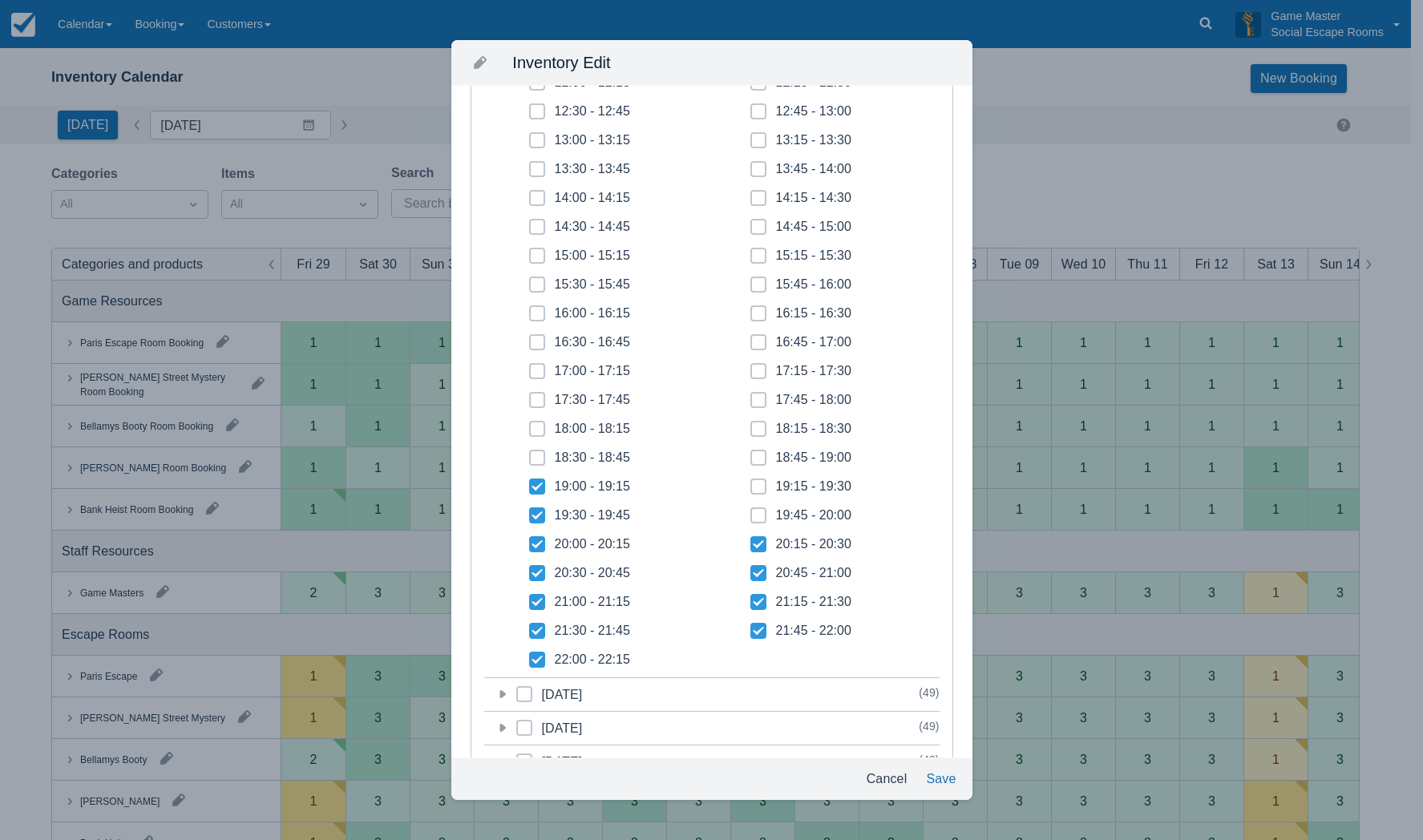
click at [754, 518] on span at bounding box center [758, 522] width 16 height 29
click at [751, 511] on input "19:45 - 20:00" at bounding box center [750, 510] width 1 height 1
checkbox input "true"
click at [756, 487] on icon at bounding box center [758, 486] width 4 height 4
click at [751, 483] on input "19:15 - 19:30" at bounding box center [750, 482] width 1 height 1
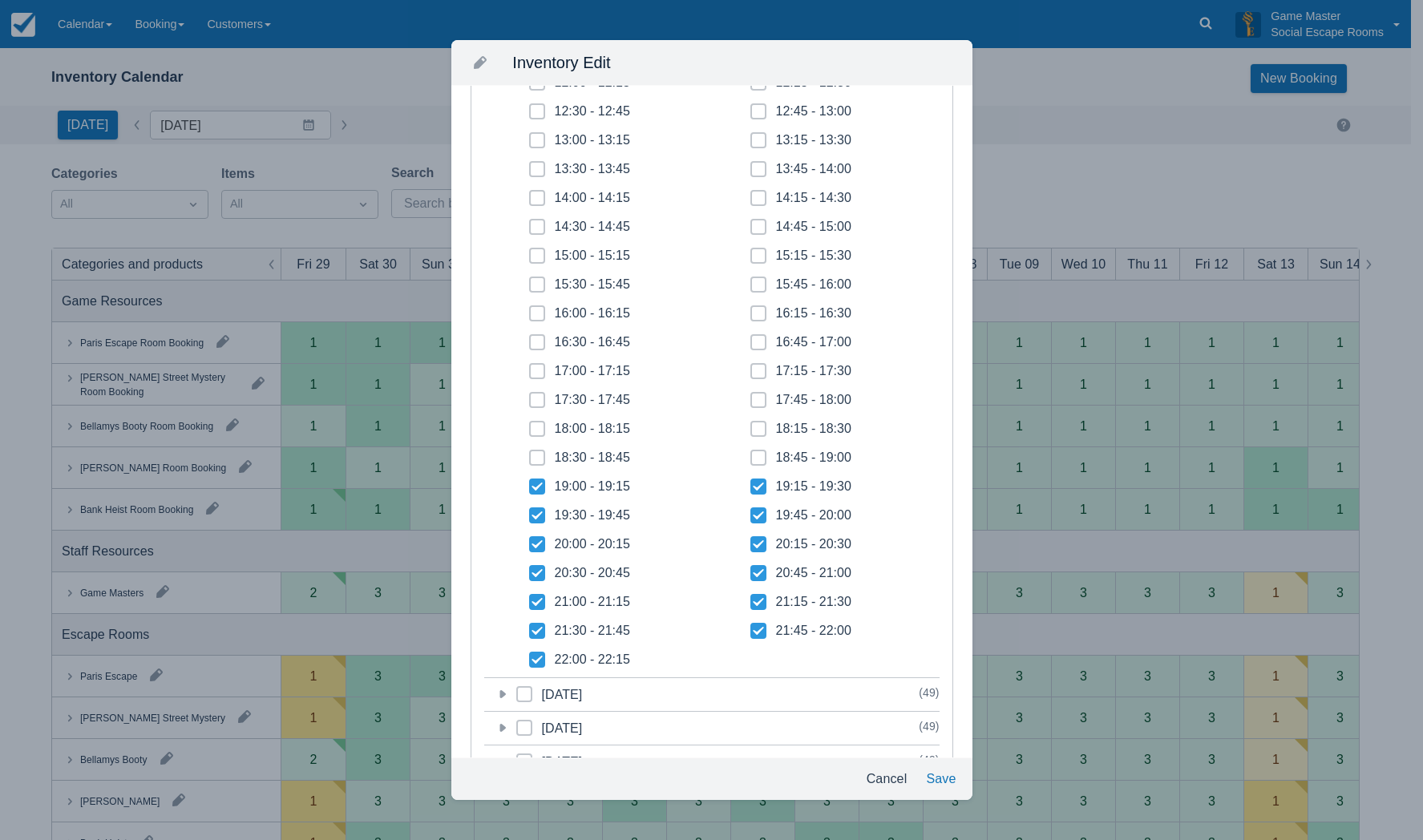
checkbox input "true"
click at [754, 462] on span at bounding box center [758, 464] width 16 height 29
click at [751, 454] on input "18:45 - 19:00" at bounding box center [750, 453] width 1 height 1
checkbox input "true"
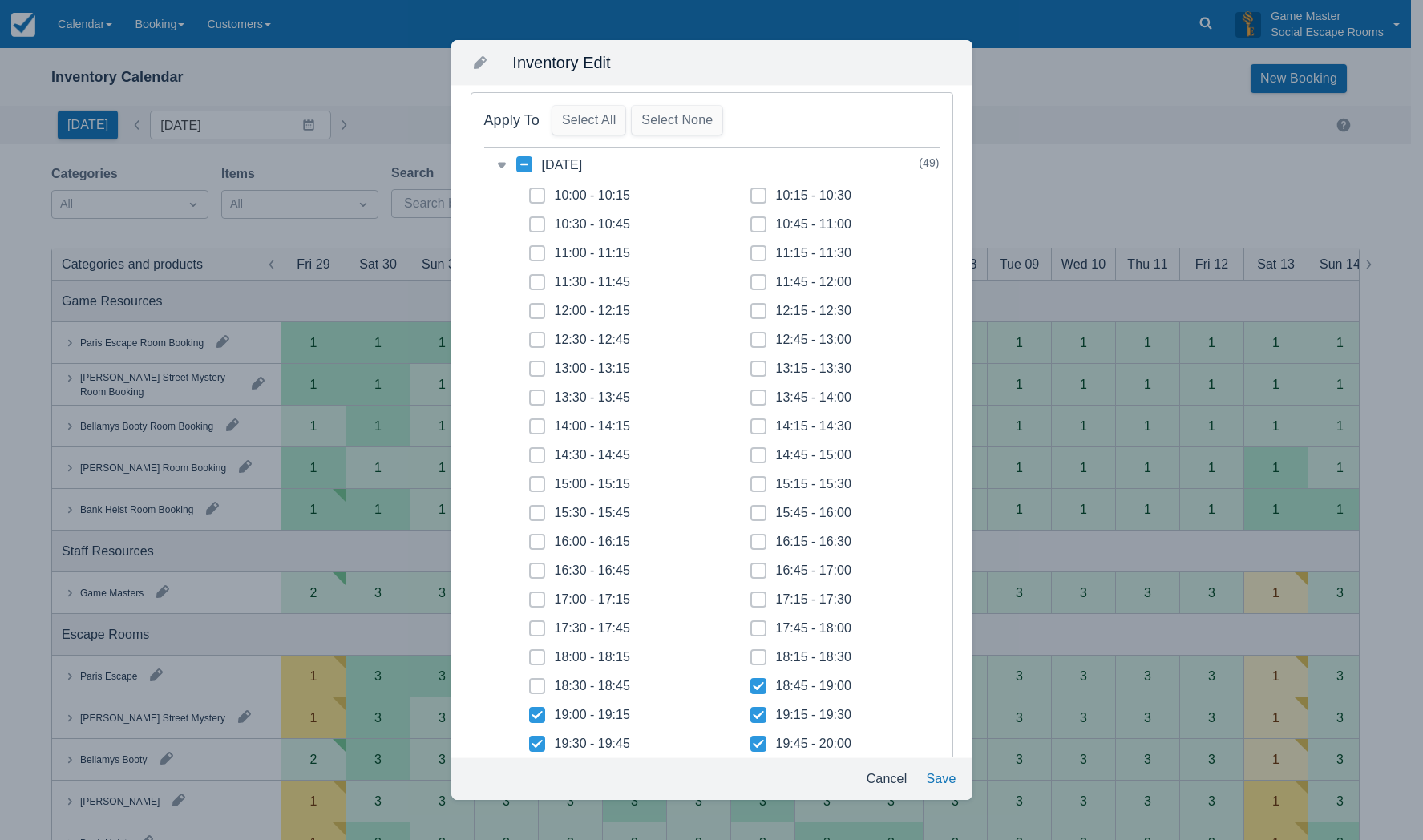
scroll to position [0, 0]
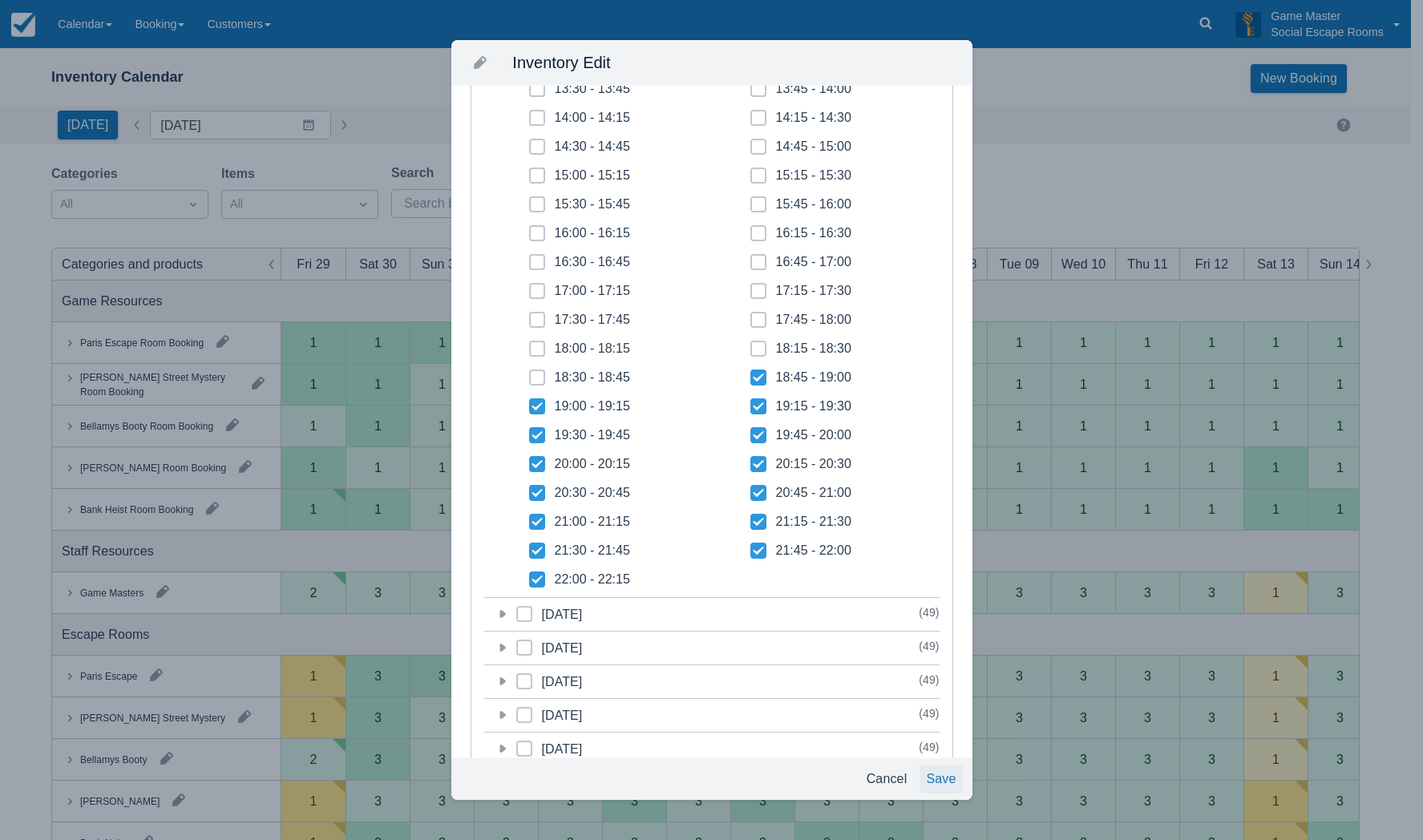
click at [939, 777] on button "Save" at bounding box center [941, 779] width 43 height 29
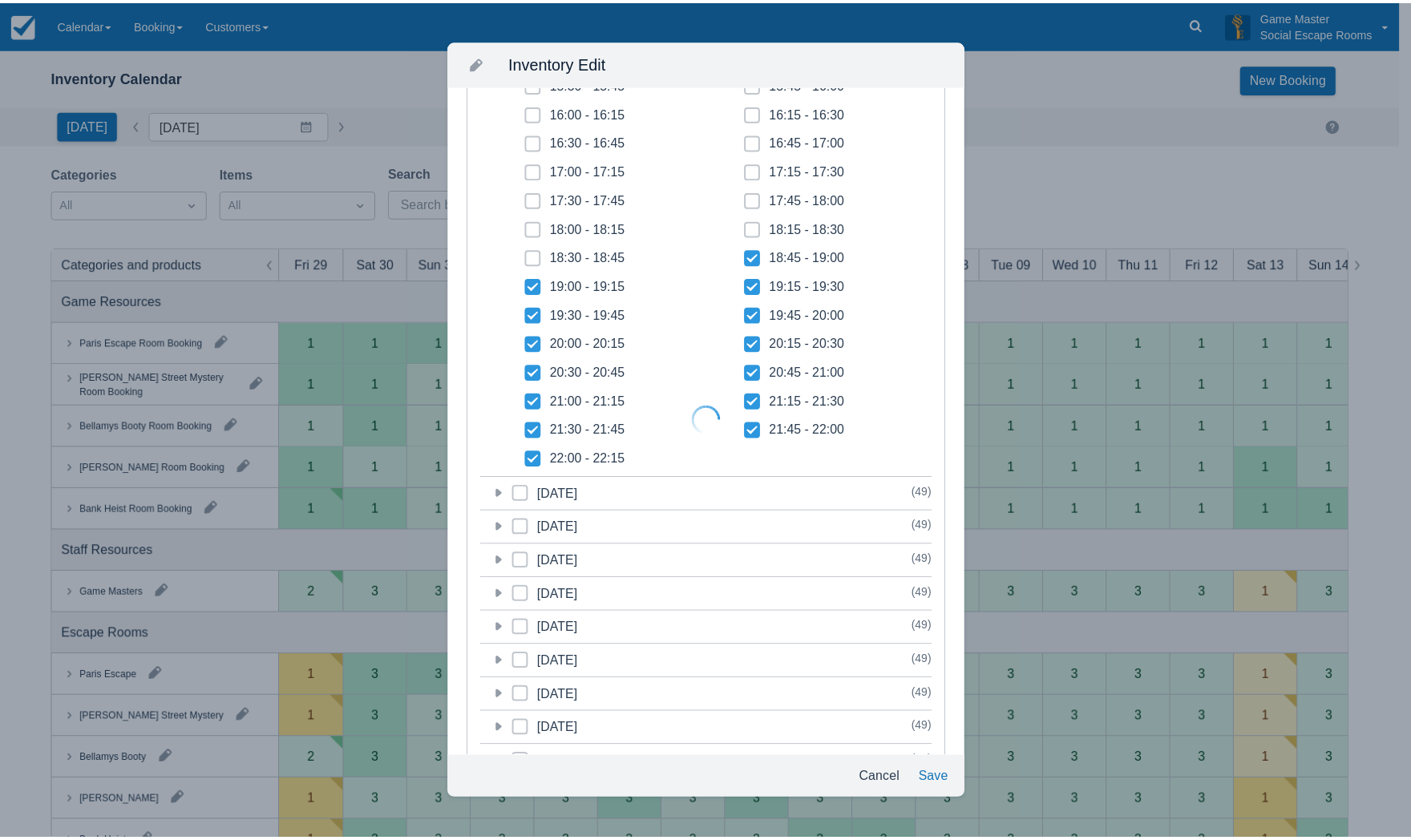
scroll to position [361, 0]
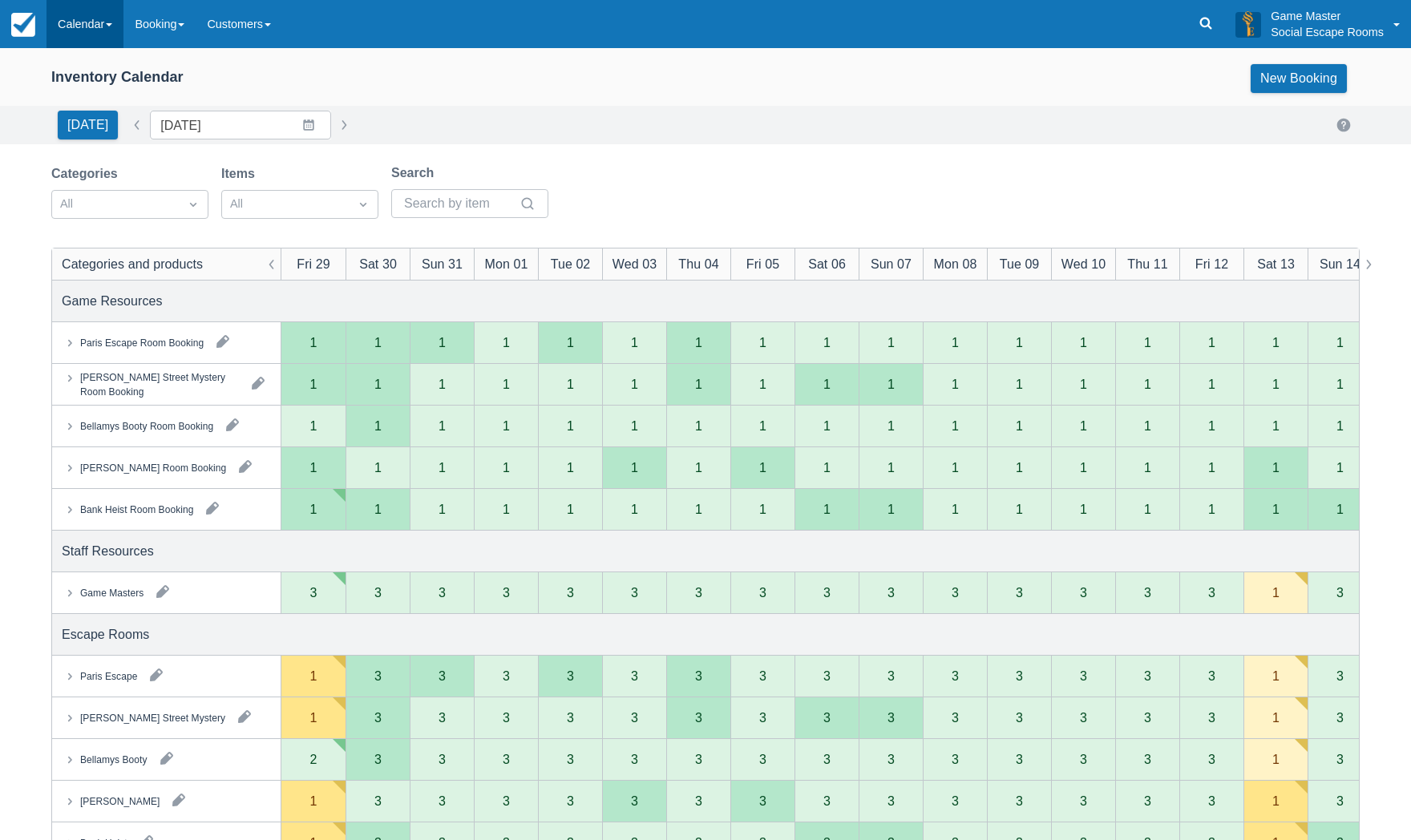
click at [81, 19] on link "Calendar" at bounding box center [84, 24] width 77 height 48
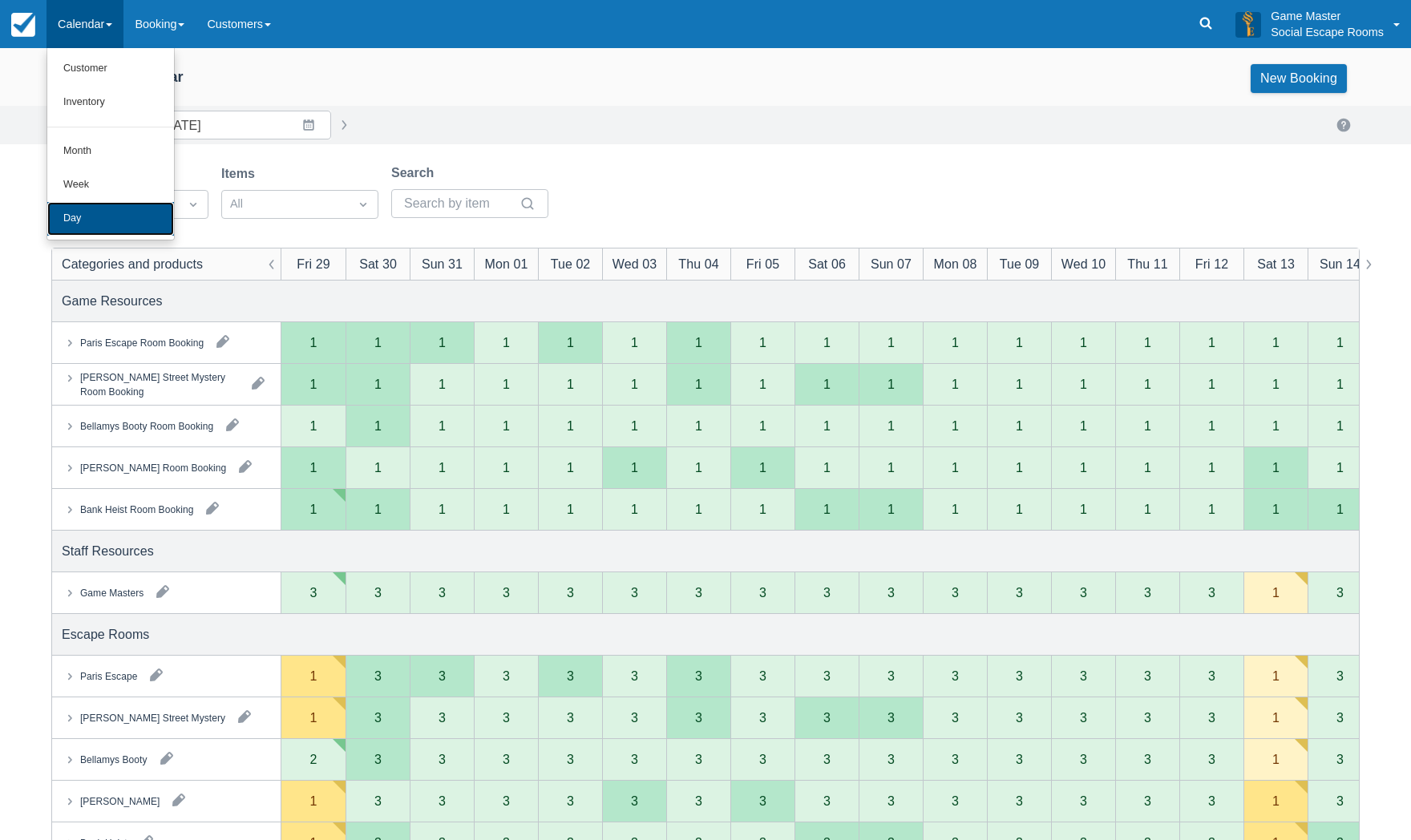
click at [110, 224] on link "Day" at bounding box center [110, 219] width 127 height 34
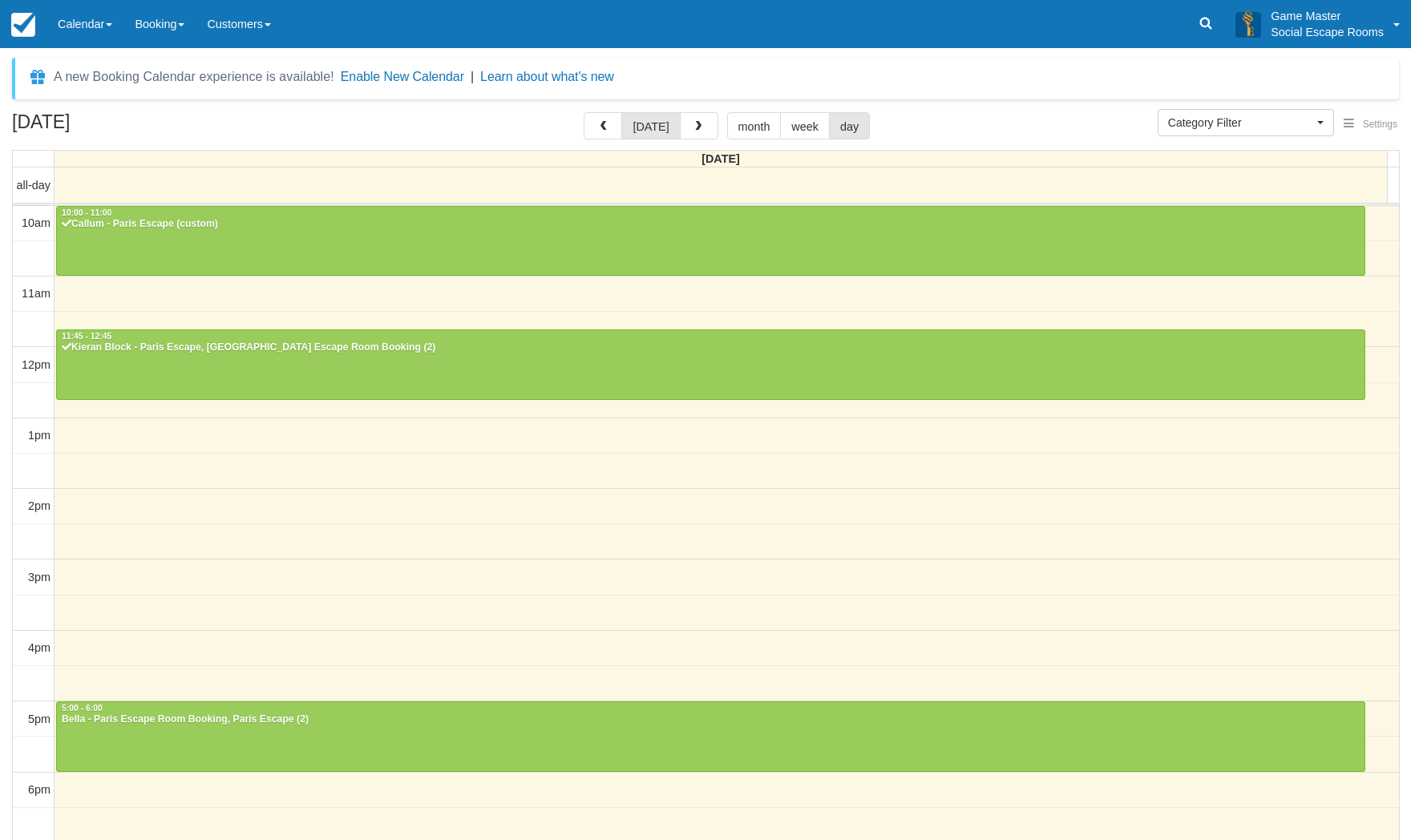
select select
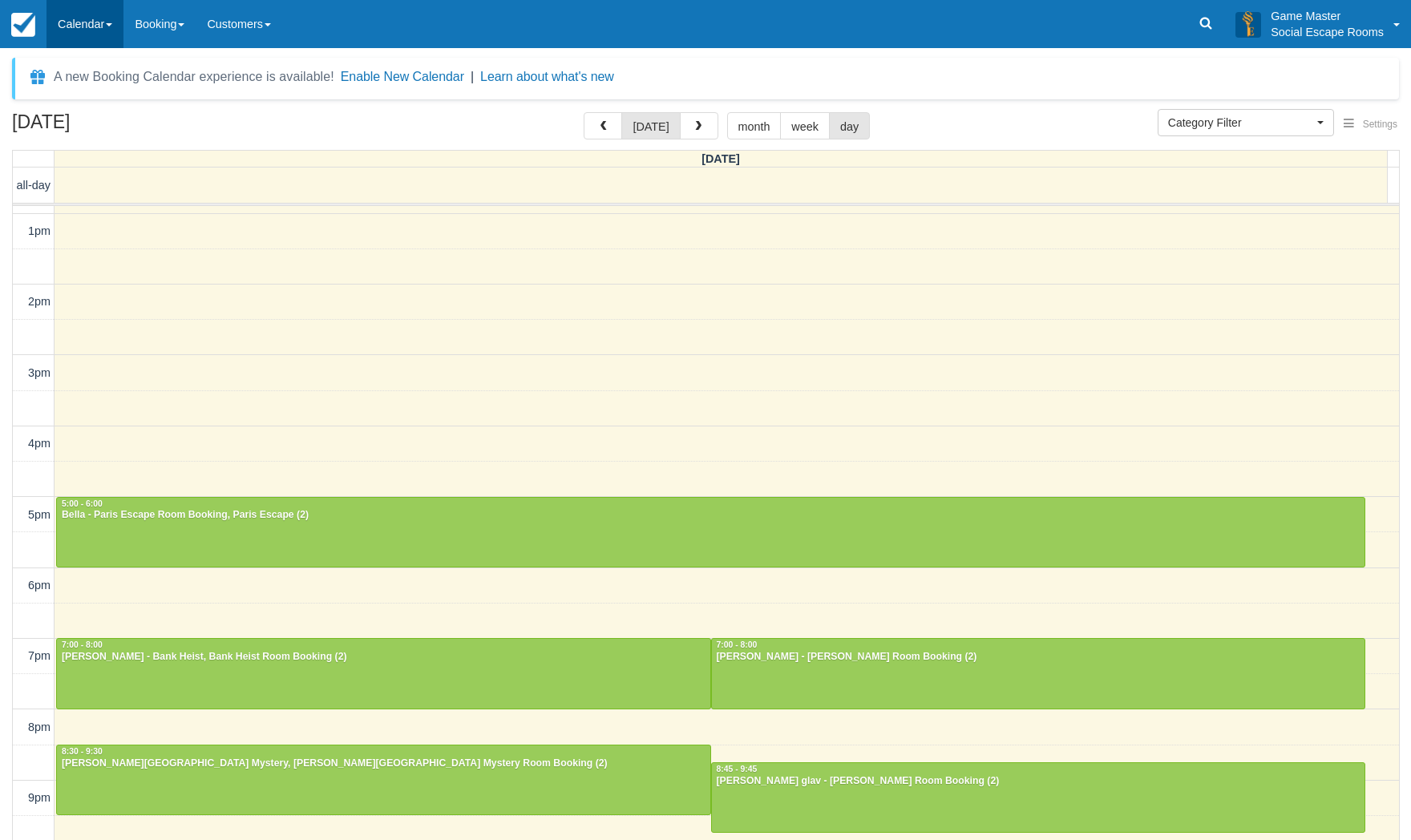
click at [78, 23] on link "Calendar" at bounding box center [84, 24] width 77 height 48
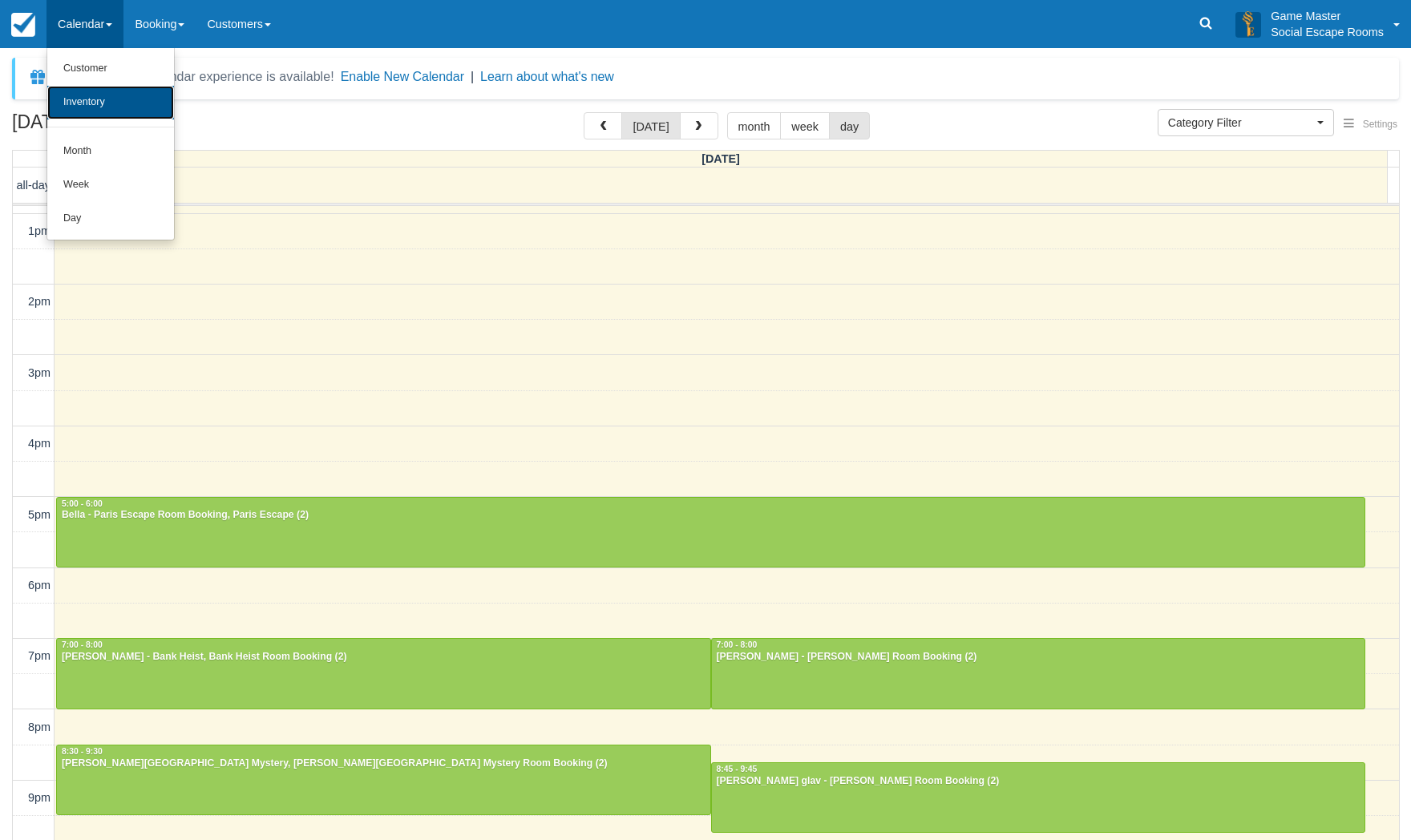
click at [96, 103] on link "Inventory" at bounding box center [110, 103] width 127 height 34
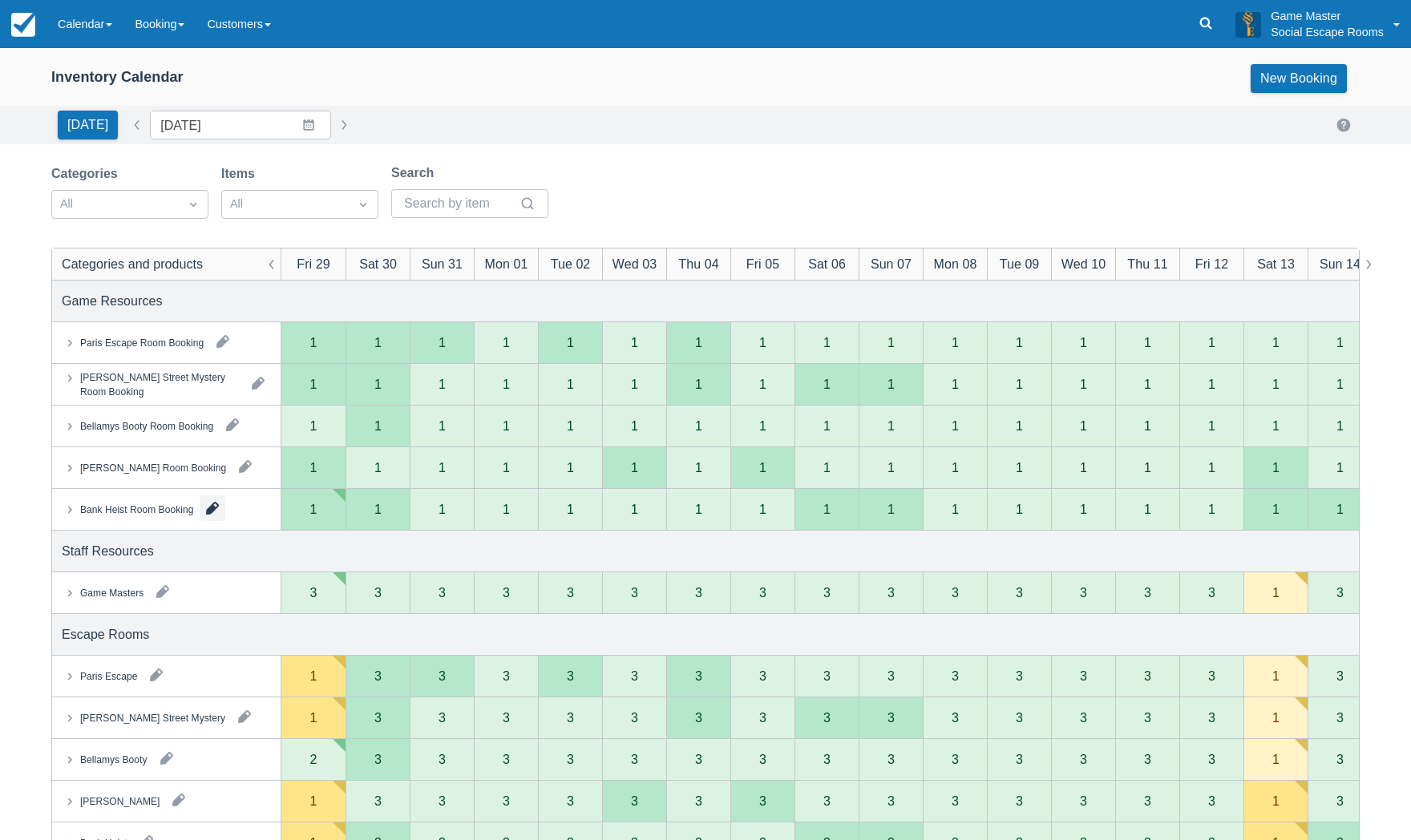
click at [210, 509] on button "button" at bounding box center [212, 508] width 26 height 26
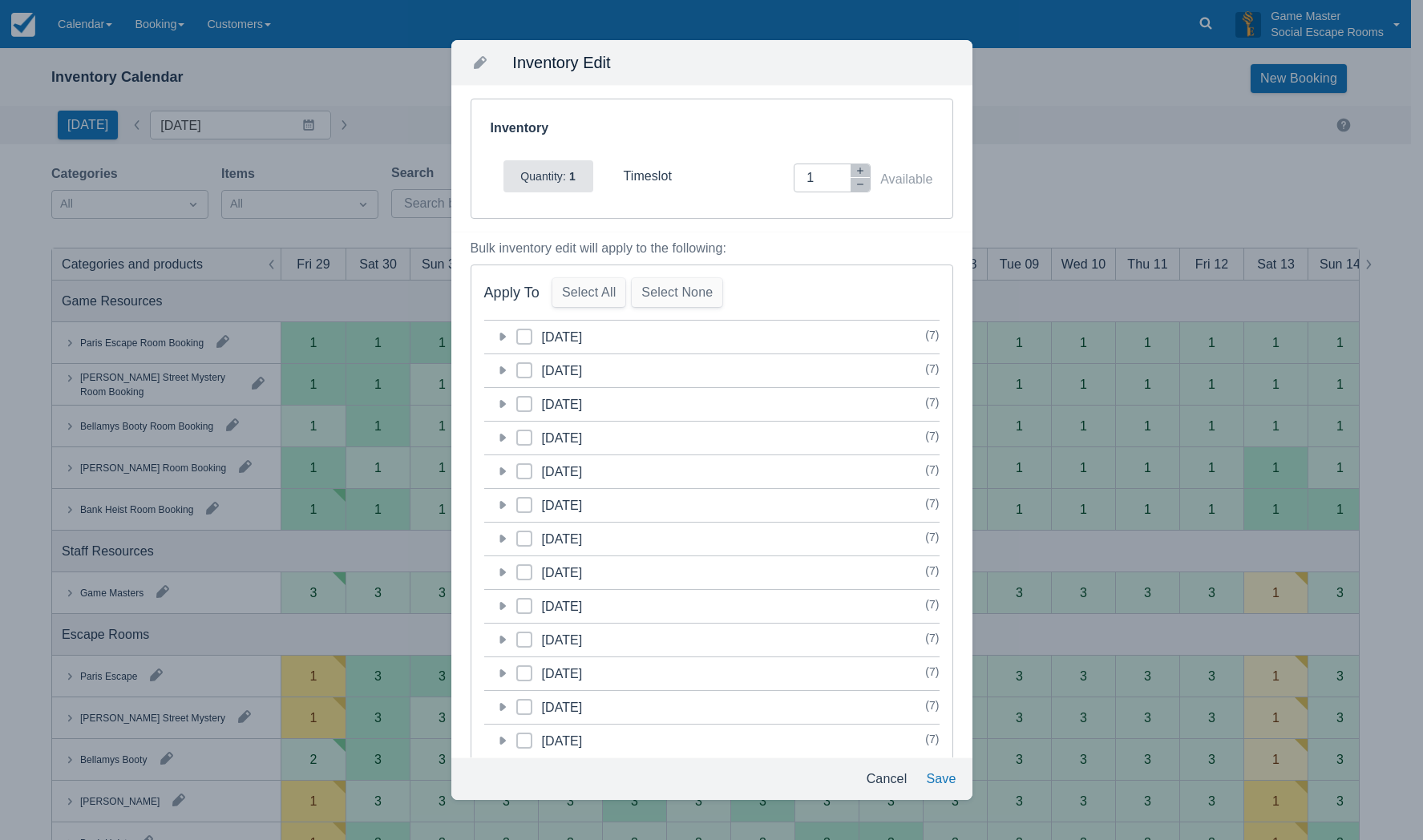
click at [509, 341] on icon at bounding box center [502, 337] width 16 height 16
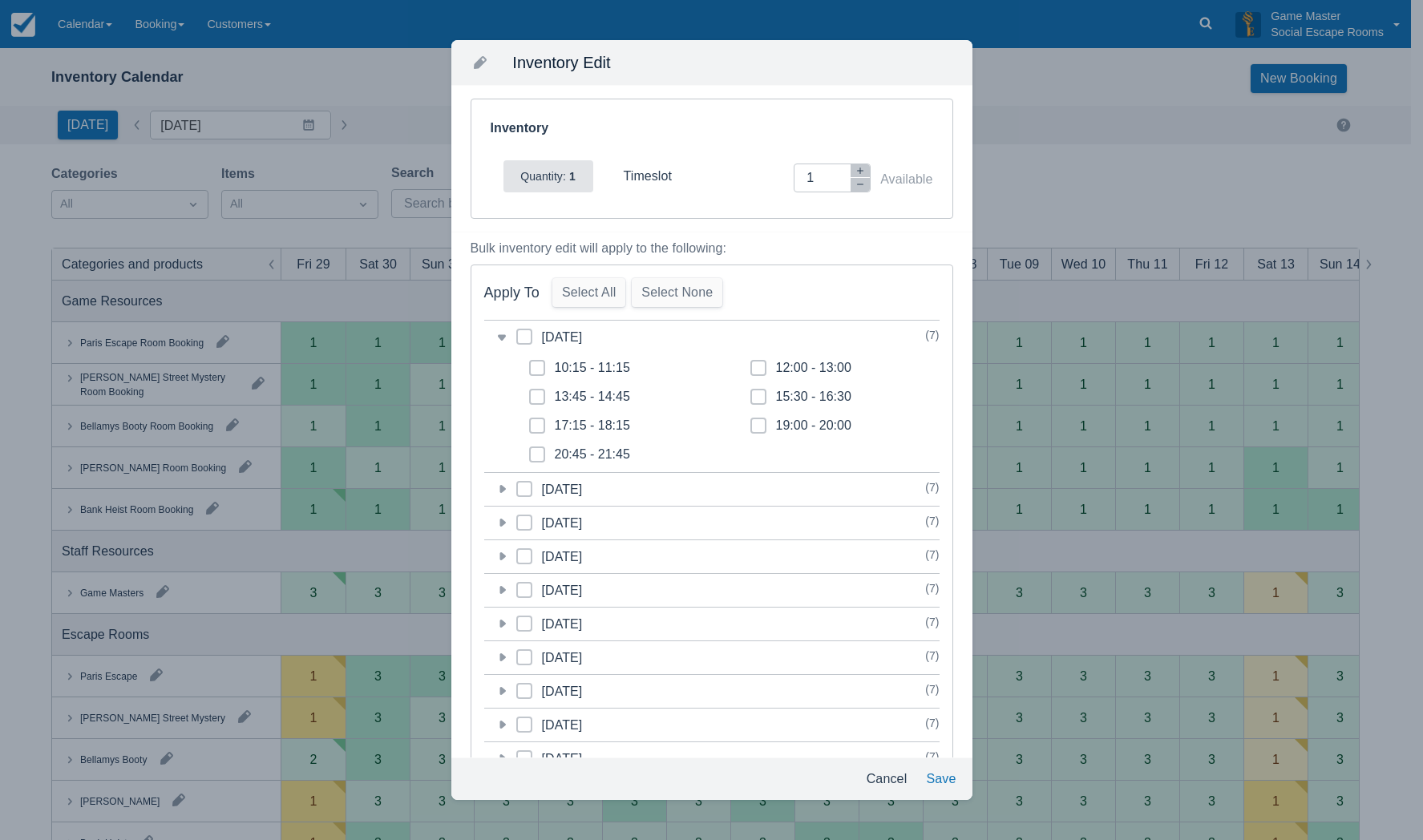
click at [537, 453] on icon at bounding box center [537, 454] width 6 height 6
click at [530, 451] on input "20:45 - 21:45" at bounding box center [529, 450] width 1 height 1
checkbox input "true"
click at [942, 771] on button "Save" at bounding box center [941, 779] width 43 height 29
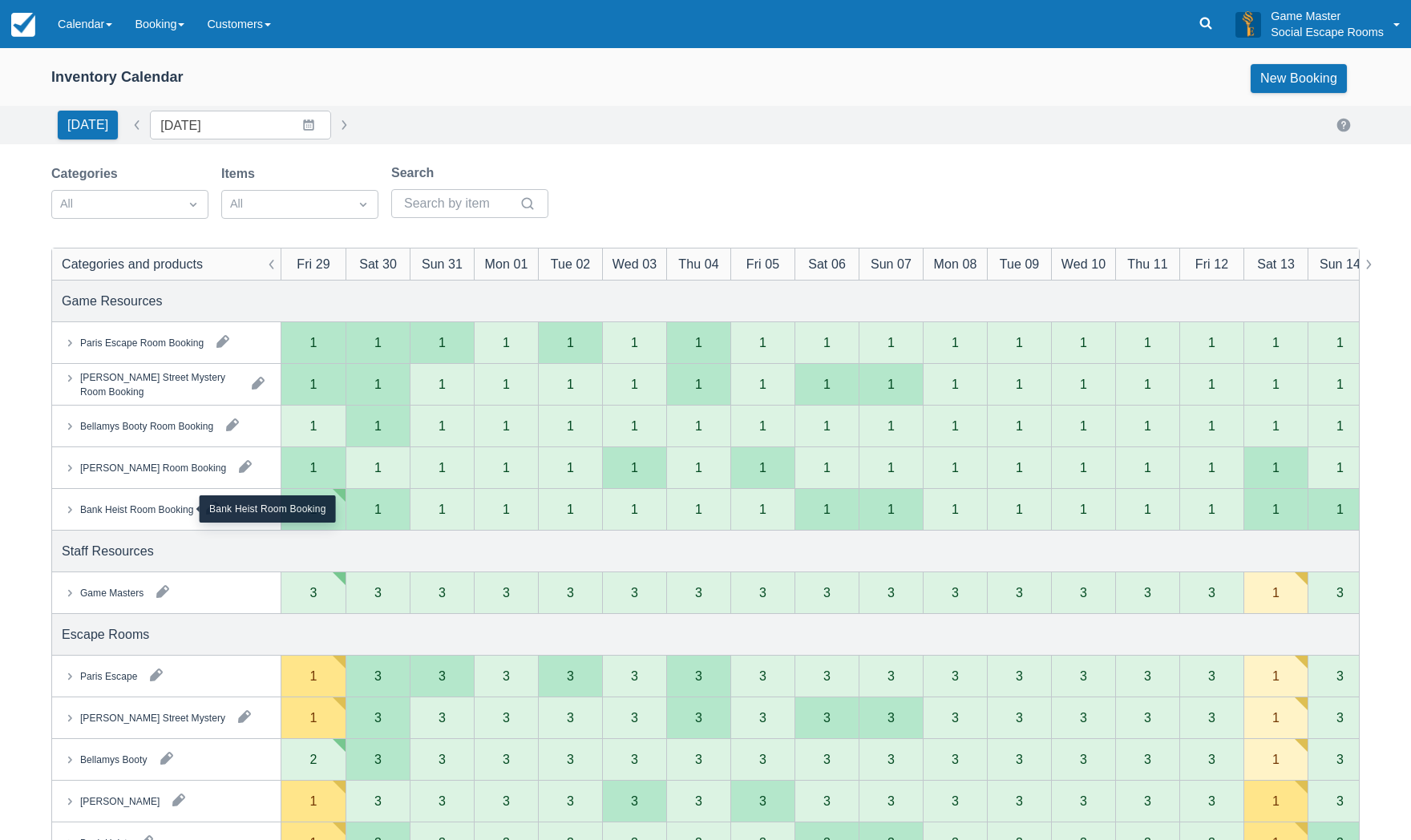
click at [136, 511] on div "Bank Heist Room Booking" at bounding box center [136, 509] width 113 height 14
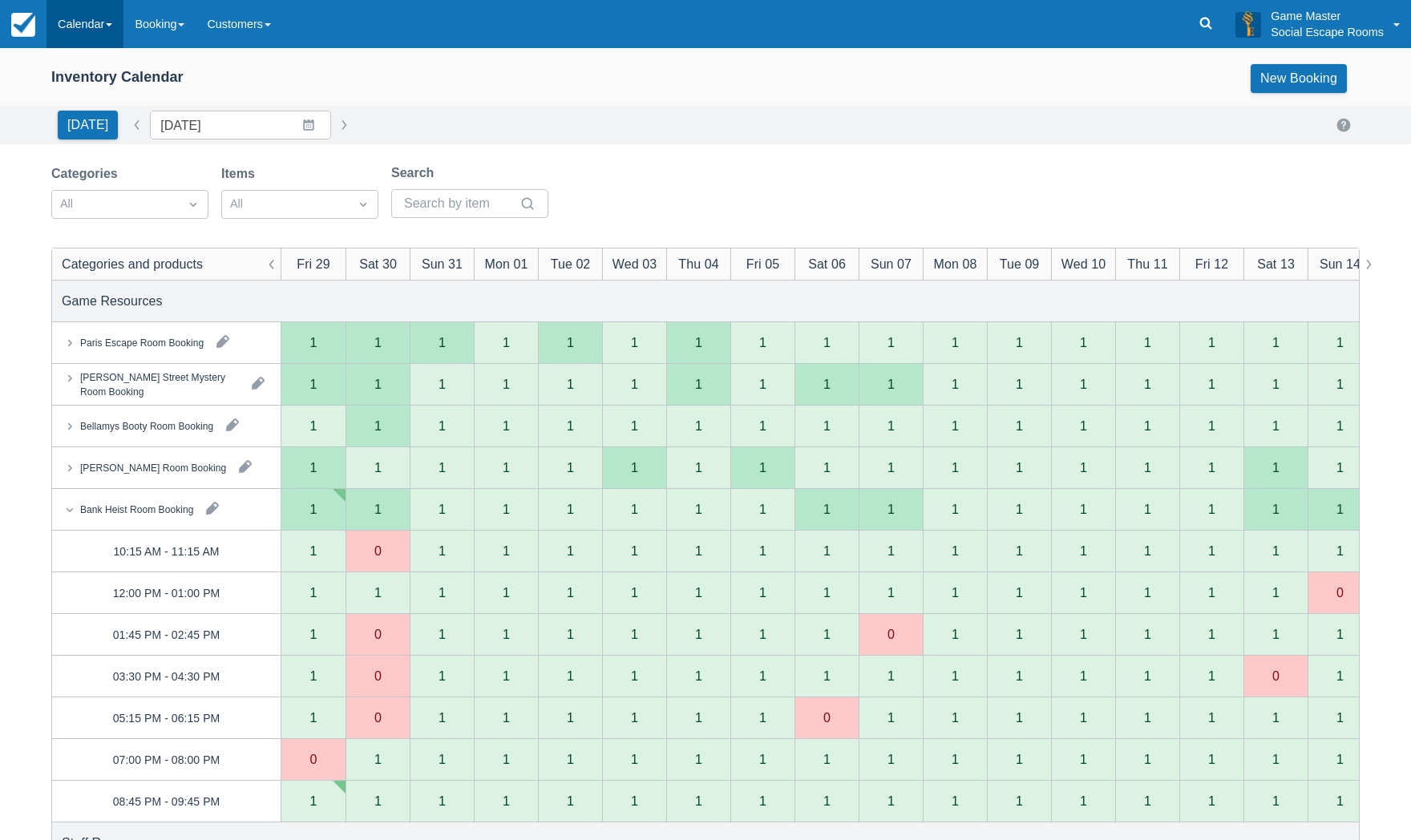
click at [79, 35] on link "Calendar" at bounding box center [84, 24] width 77 height 48
click at [92, 236] on ul "Customer Inventory Month Week Day" at bounding box center [110, 144] width 129 height 192
click at [72, 25] on link "Calendar" at bounding box center [84, 24] width 77 height 48
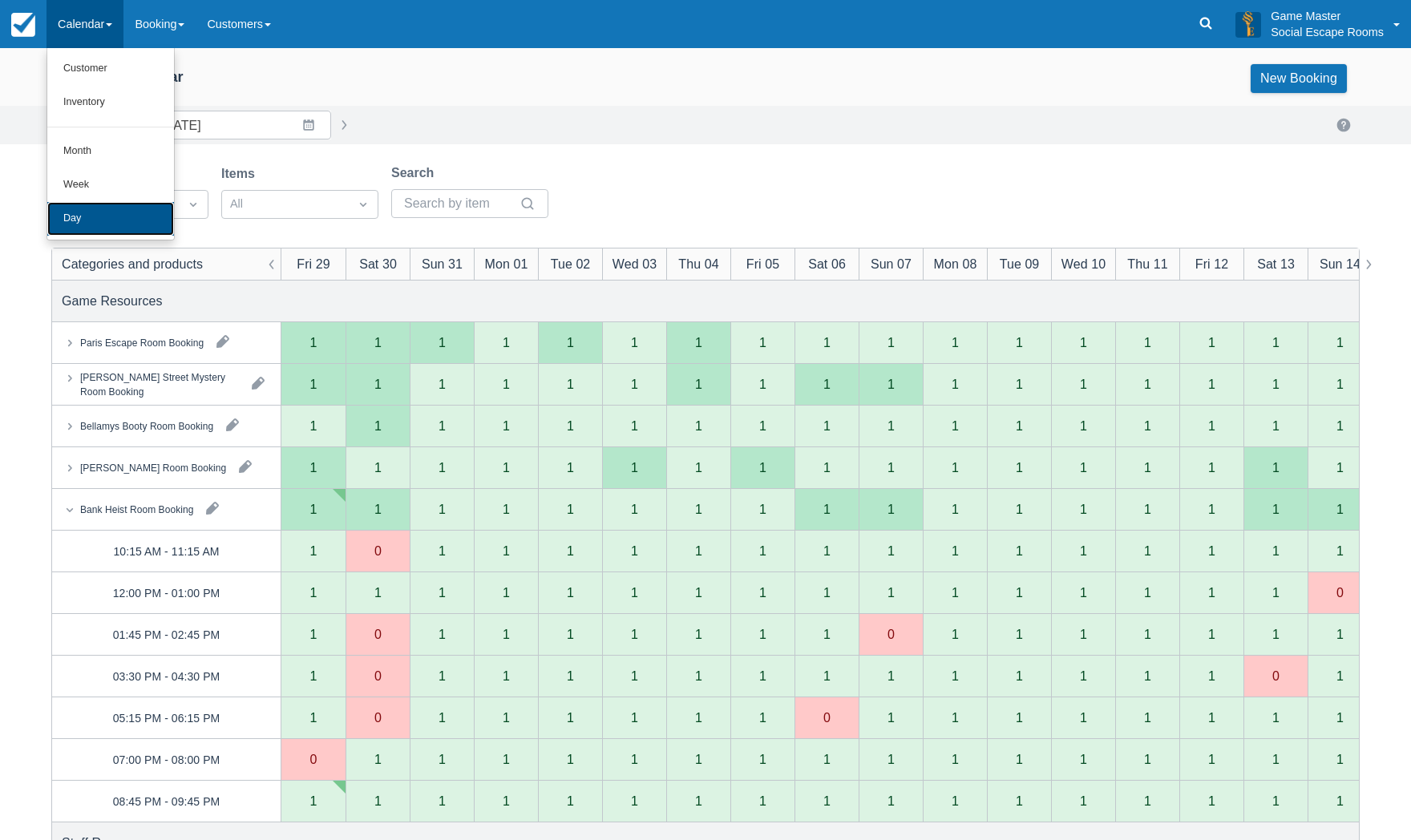
click at [77, 213] on link "Day" at bounding box center [110, 219] width 127 height 34
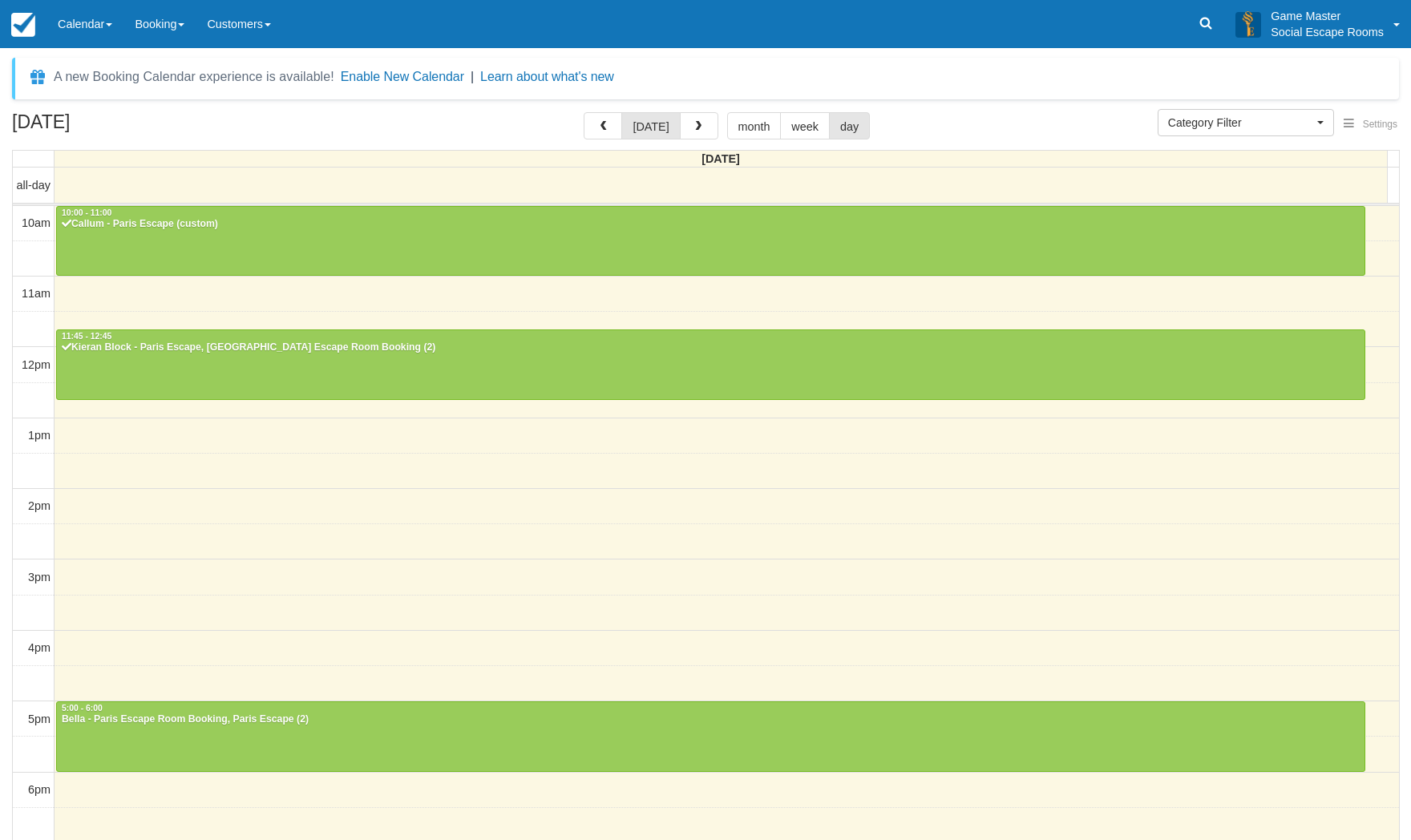
select select
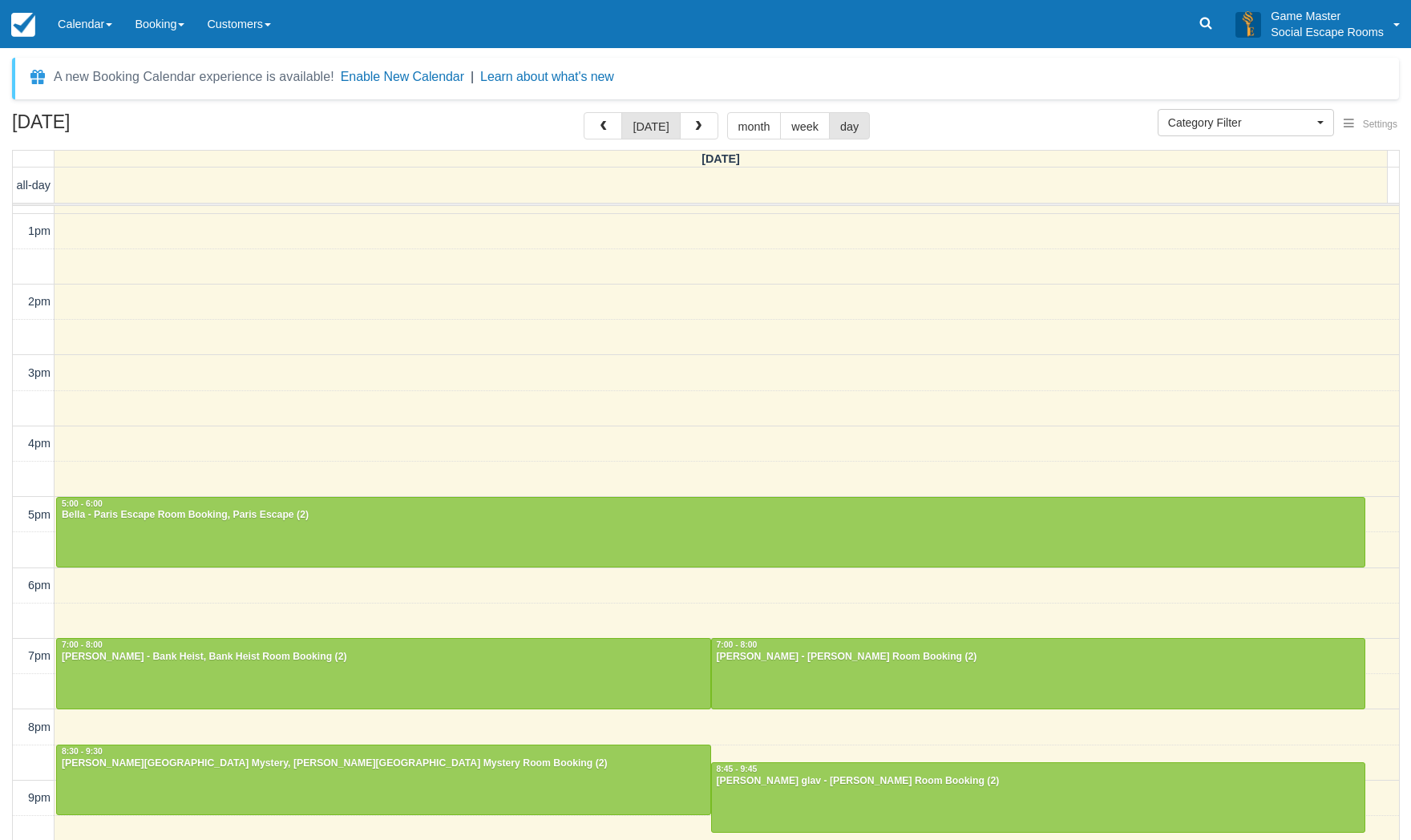
scroll to position [204, 0]
